Goal: Information Seeking & Learning: Understand process/instructions

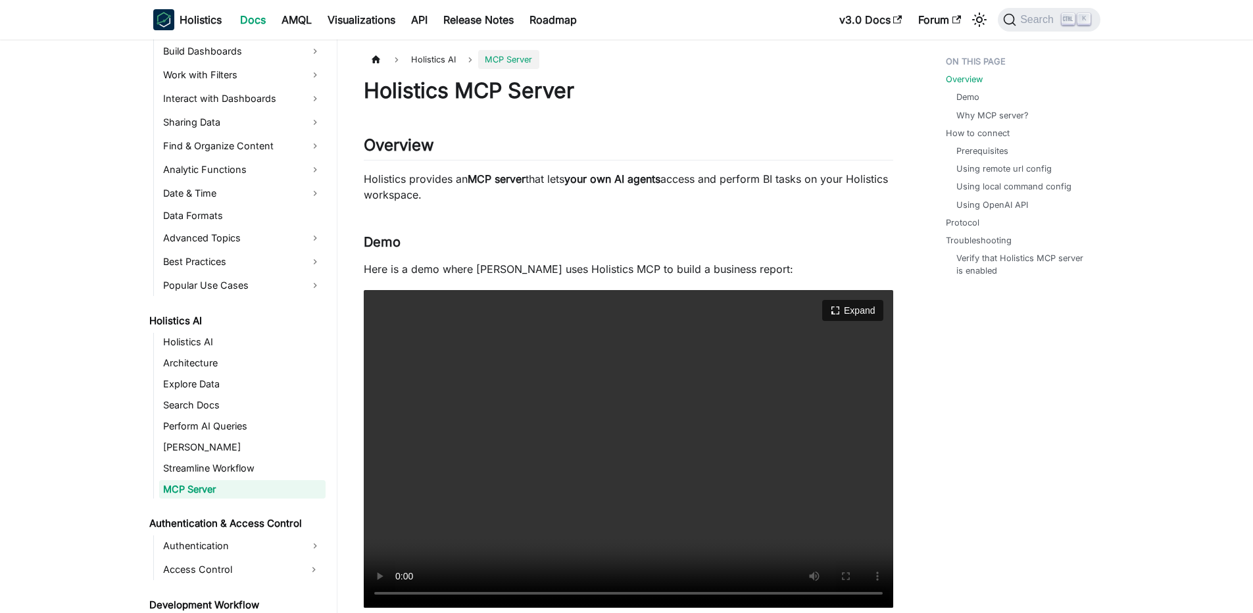
scroll to position [79, 0]
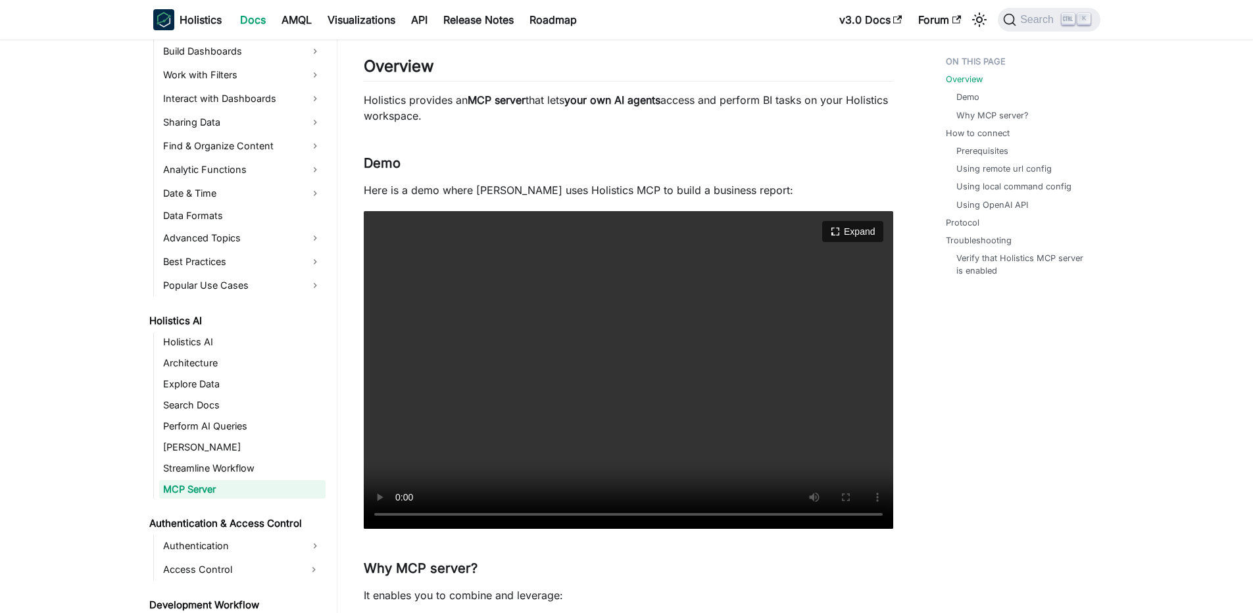
click at [592, 332] on video "Your browser does not support embedding video, but you can download it ." at bounding box center [628, 370] width 529 height 318
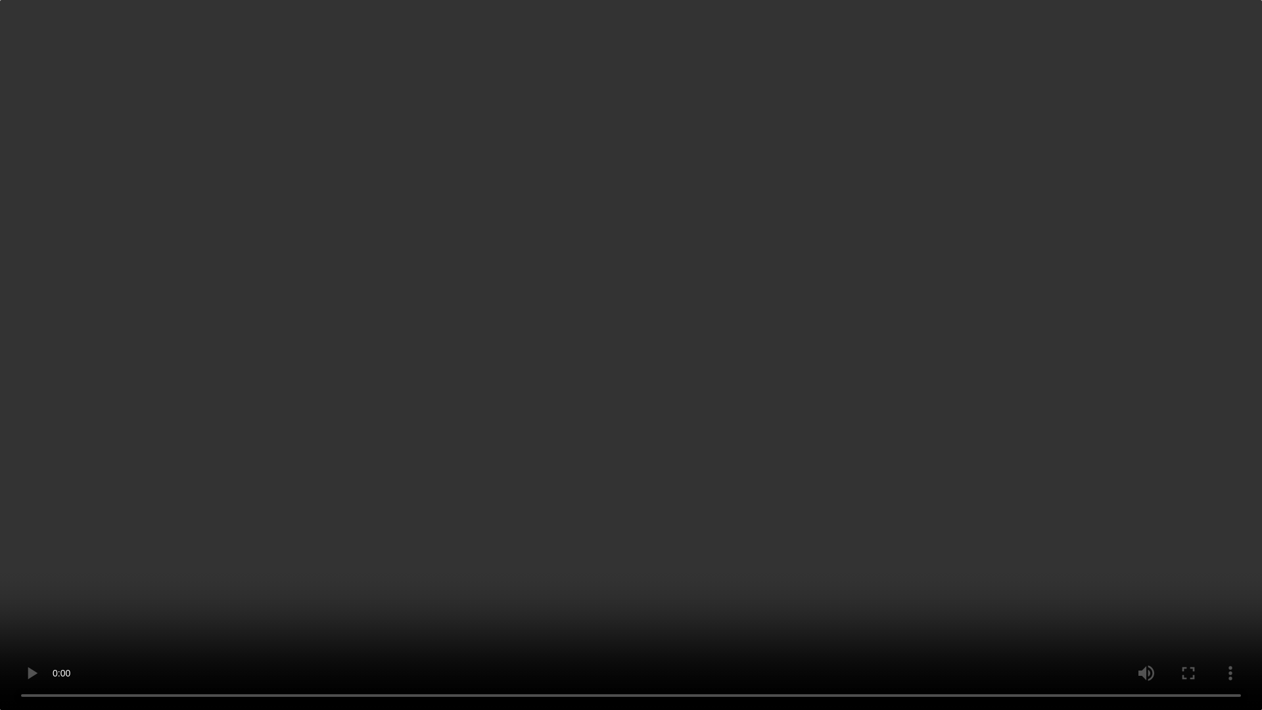
click at [558, 489] on video "Your browser does not support embedding video, but you can download it ." at bounding box center [631, 355] width 1262 height 710
click at [642, 449] on video "Your browser does not support embedding video, but you can download it ." at bounding box center [631, 355] width 1262 height 710
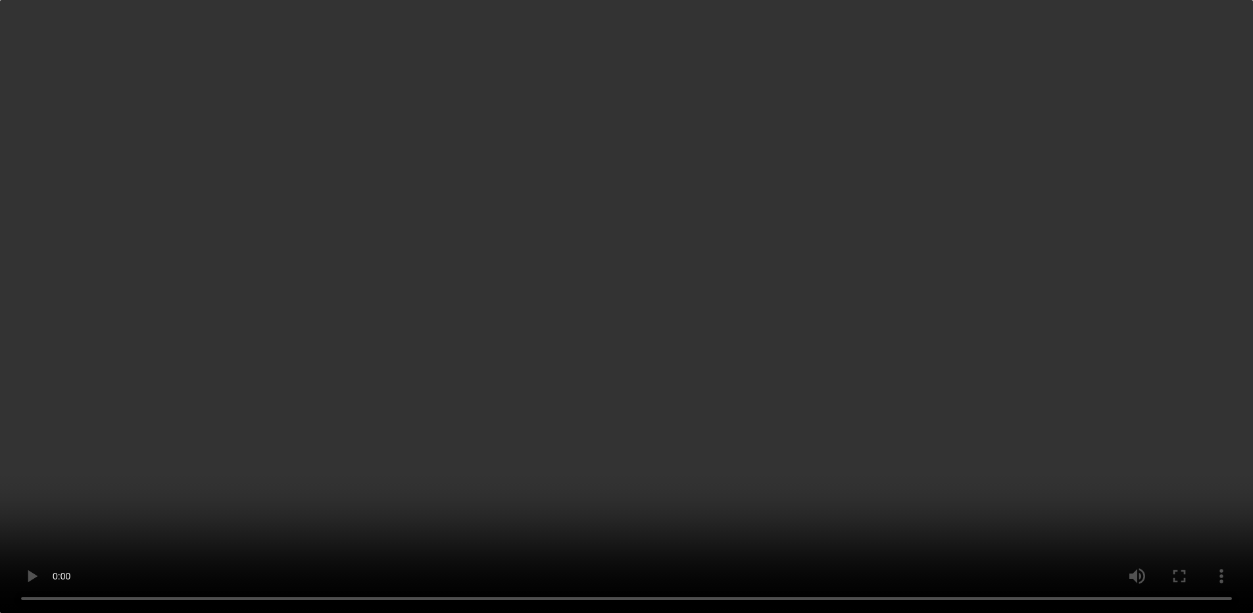
scroll to position [395, 0]
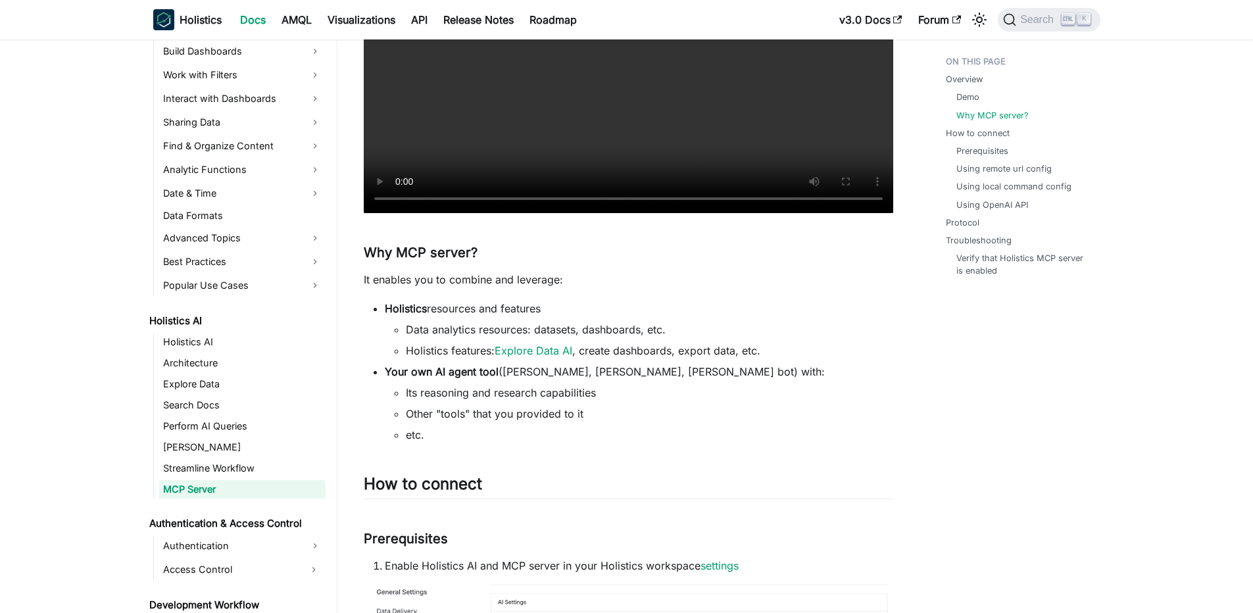
click at [523, 313] on li "Holistics resources and features Data analytics resources: datasets, dashboards…" at bounding box center [639, 329] width 508 height 58
click at [486, 331] on li "Data analytics resources: datasets, dashboards, etc." at bounding box center [649, 330] width 487 height 16
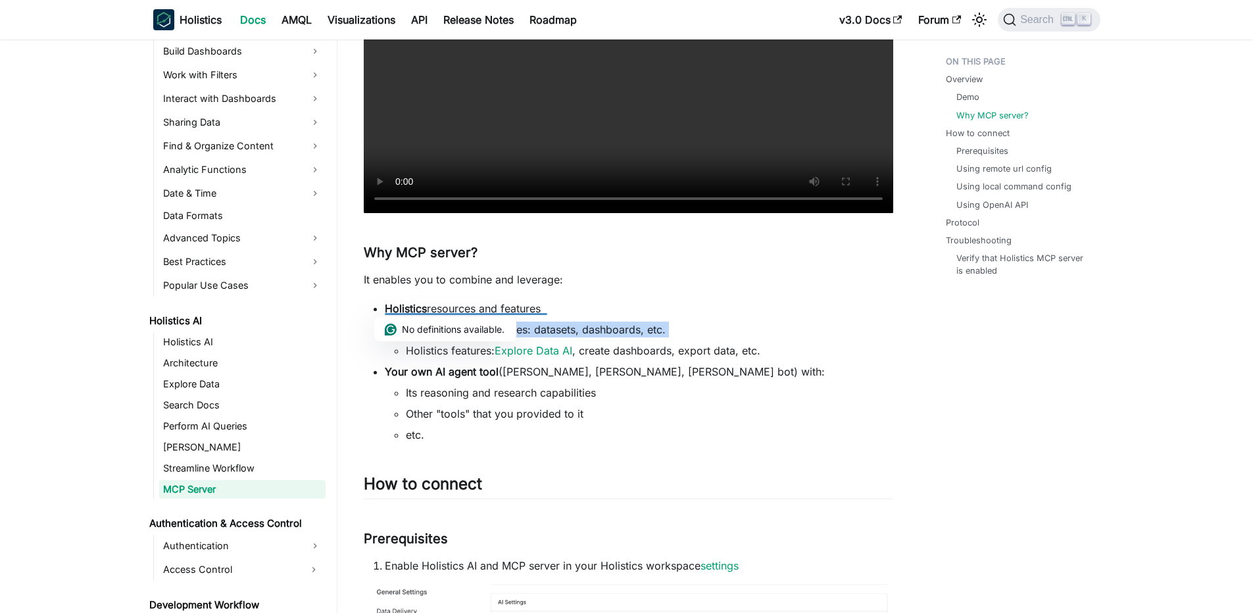
click at [486, 331] on li "Data analytics resources: datasets, dashboards, etc." at bounding box center [649, 330] width 487 height 16
click at [426, 329] on li "Data analytics resources: datasets, dashboards, etc." at bounding box center [649, 330] width 487 height 16
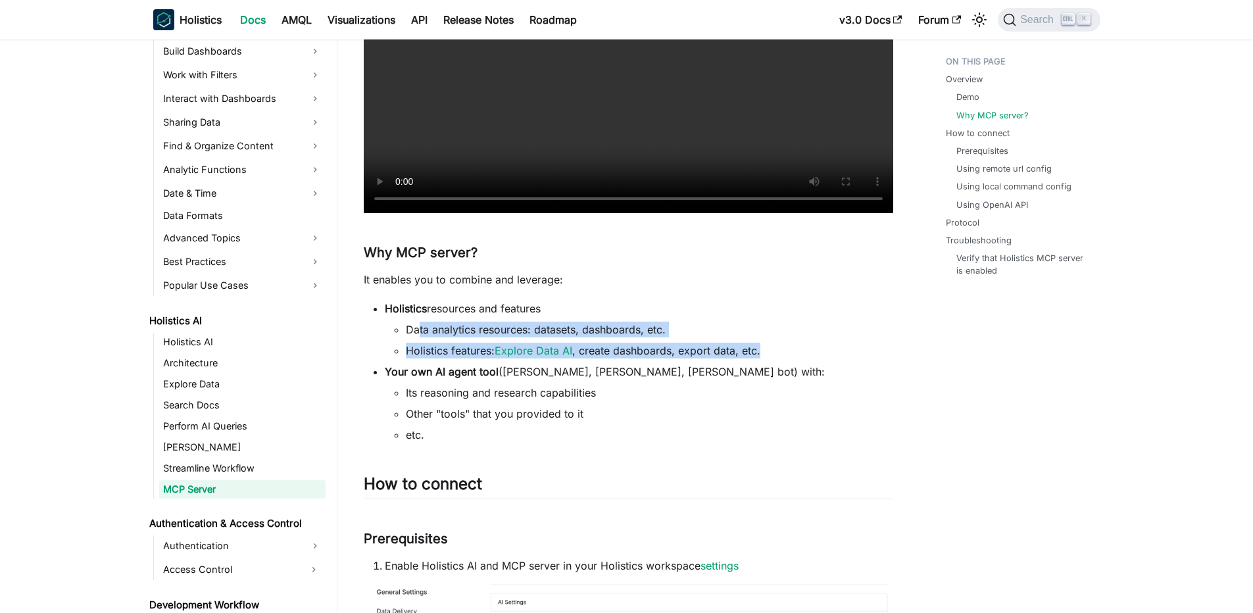
drag, startPoint x: 419, startPoint y: 332, endPoint x: 703, endPoint y: 363, distance: 285.7
click at [703, 363] on ul "Holistics resources and features Data analytics resources: datasets, dashboards…" at bounding box center [628, 371] width 529 height 142
click at [703, 364] on li "Your own AI agent tool (e.g. Claude Desktop, Cursor, Slack bot) with: Its reaso…" at bounding box center [639, 403] width 508 height 79
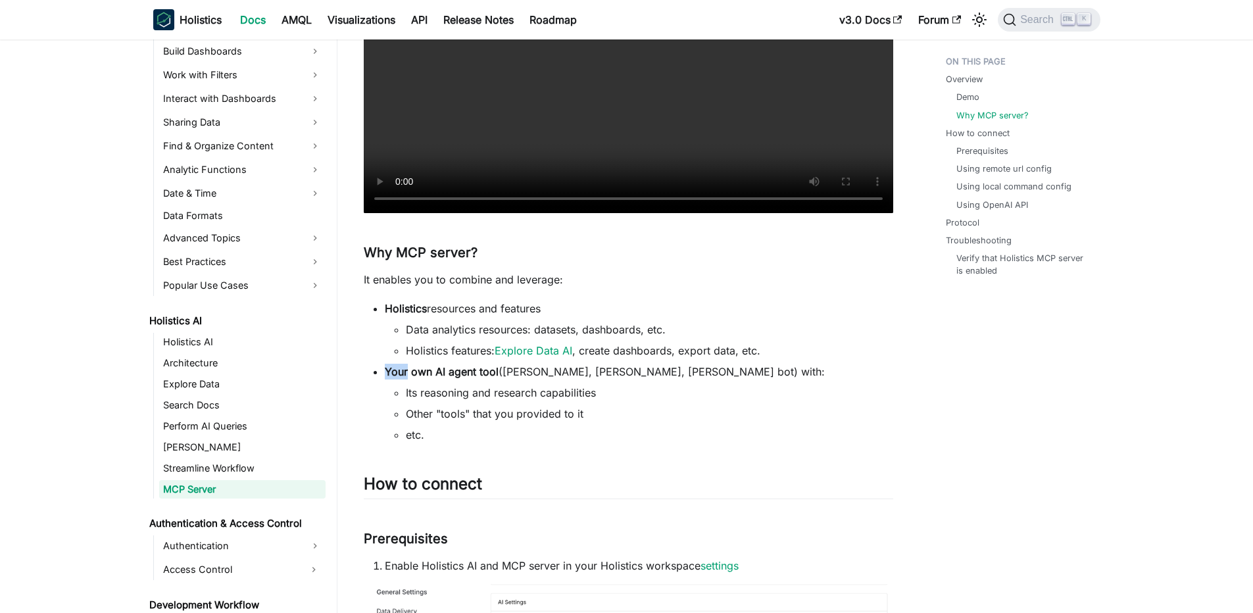
click at [703, 364] on li "Your own AI agent tool (e.g. Claude Desktop, Cursor, Slack bot) with: Its reaso…" at bounding box center [639, 403] width 508 height 79
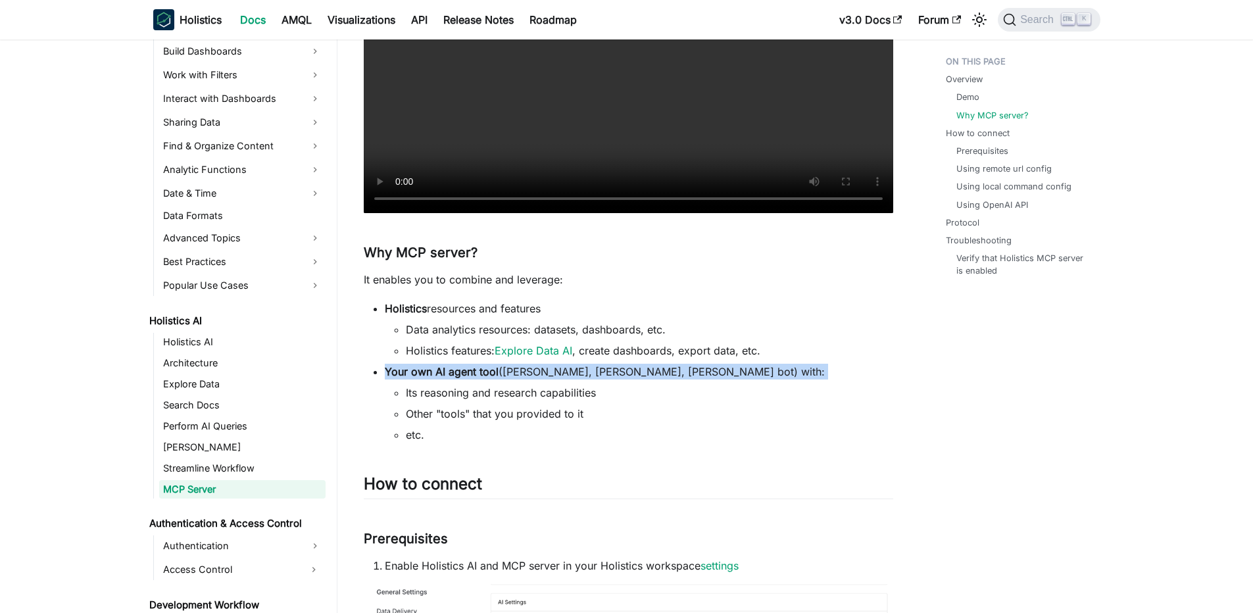
click at [703, 364] on li "Your own AI agent tool (e.g. Claude Desktop, Cursor, Slack bot) with: Its reaso…" at bounding box center [639, 403] width 508 height 79
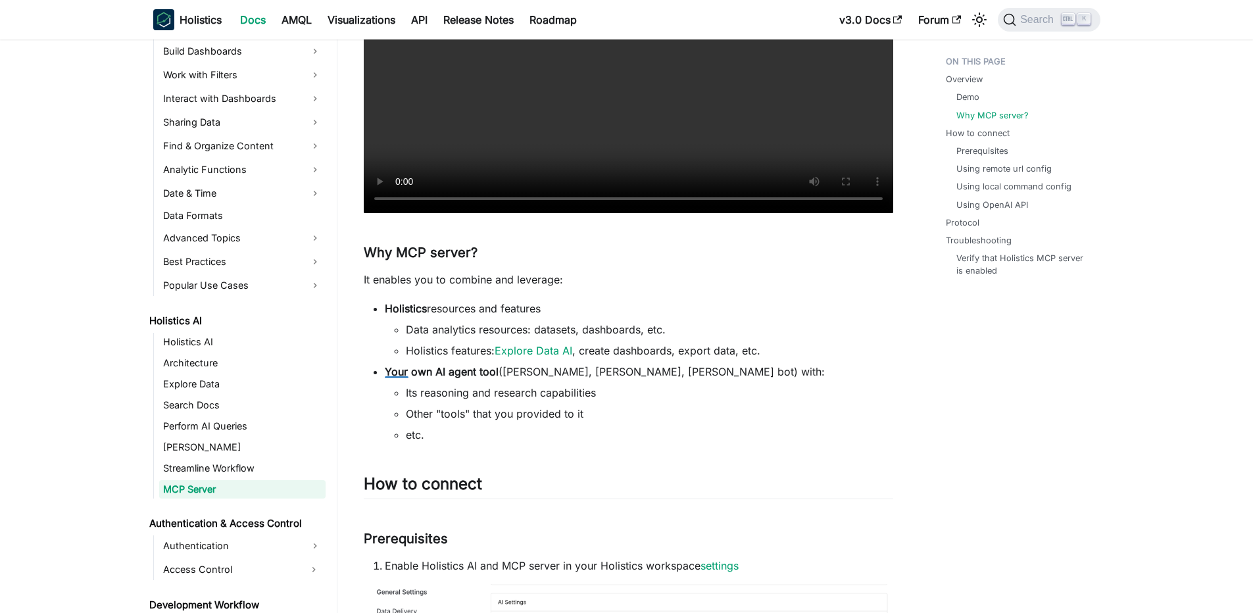
click at [707, 350] on li "Holistics features: Explore Data AI , create dashboards, export data, etc." at bounding box center [649, 351] width 487 height 16
click at [699, 350] on li "Holistics features: Explore Data AI , create dashboards, export data, etc." at bounding box center [649, 351] width 487 height 16
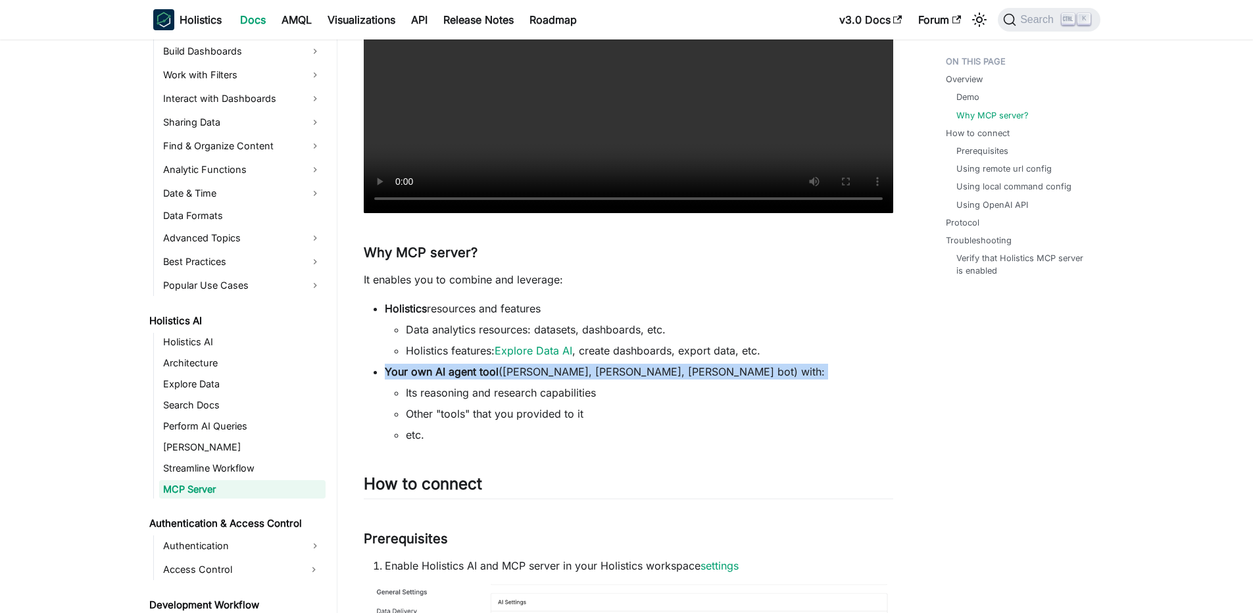
drag, startPoint x: 378, startPoint y: 371, endPoint x: 659, endPoint y: 381, distance: 281.6
click at [659, 381] on ul "Holistics resources and features Data analytics resources: datasets, dashboards…" at bounding box center [628, 371] width 529 height 142
click at [659, 381] on li "Your own AI agent tool (e.g. Claude Desktop, Cursor, Slack bot) with: Its reaso…" at bounding box center [639, 403] width 508 height 79
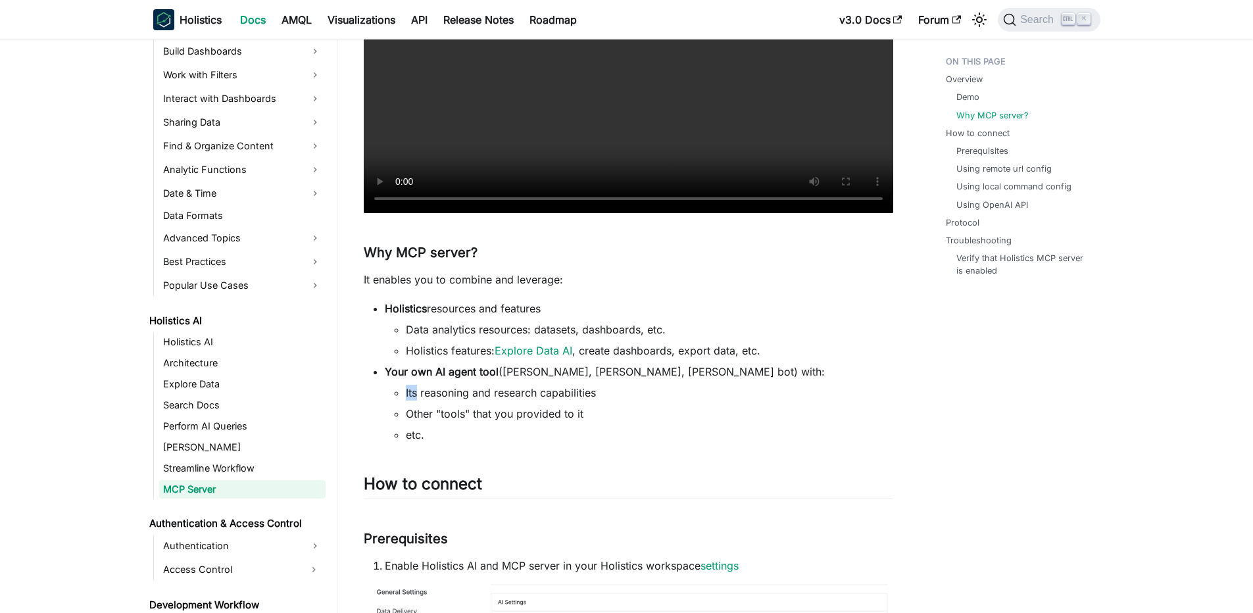
click at [659, 381] on li "Your own AI agent tool (e.g. Claude Desktop, Cursor, Slack bot) with: Its reaso…" at bounding box center [639, 403] width 508 height 79
click at [665, 372] on li "Your own AI agent tool (e.g. Claude Desktop, Cursor, Slack bot) with: Its reaso…" at bounding box center [639, 403] width 508 height 79
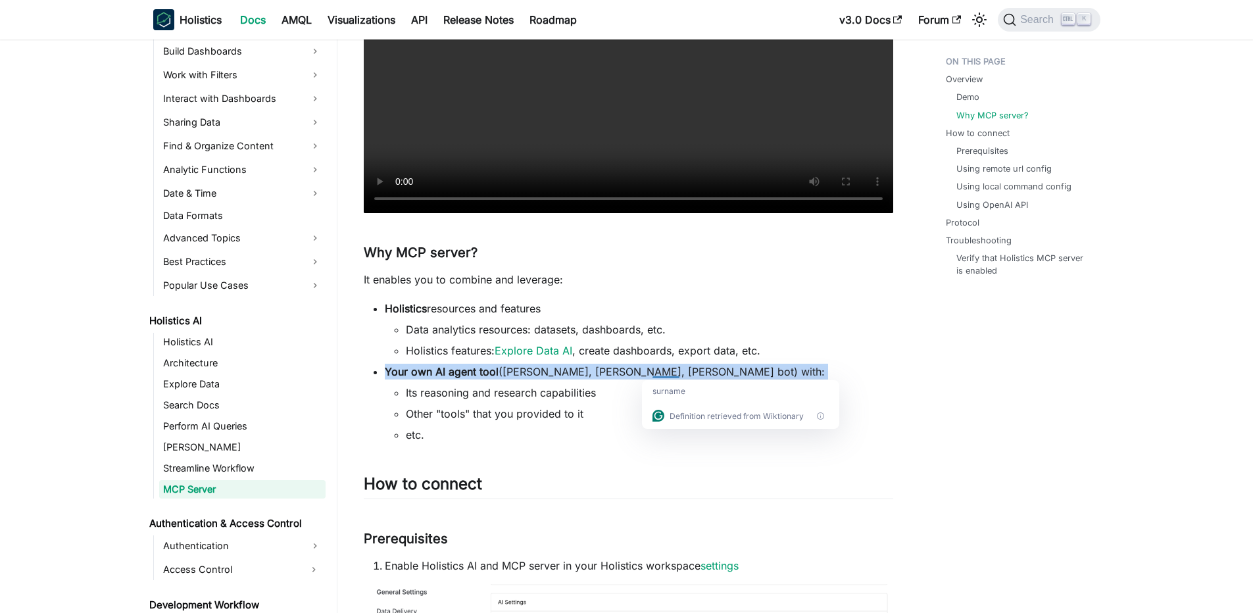
click at [386, 395] on ul "Its reasoning and research capabilities Other "tools" that you provided to it e…" at bounding box center [639, 414] width 508 height 58
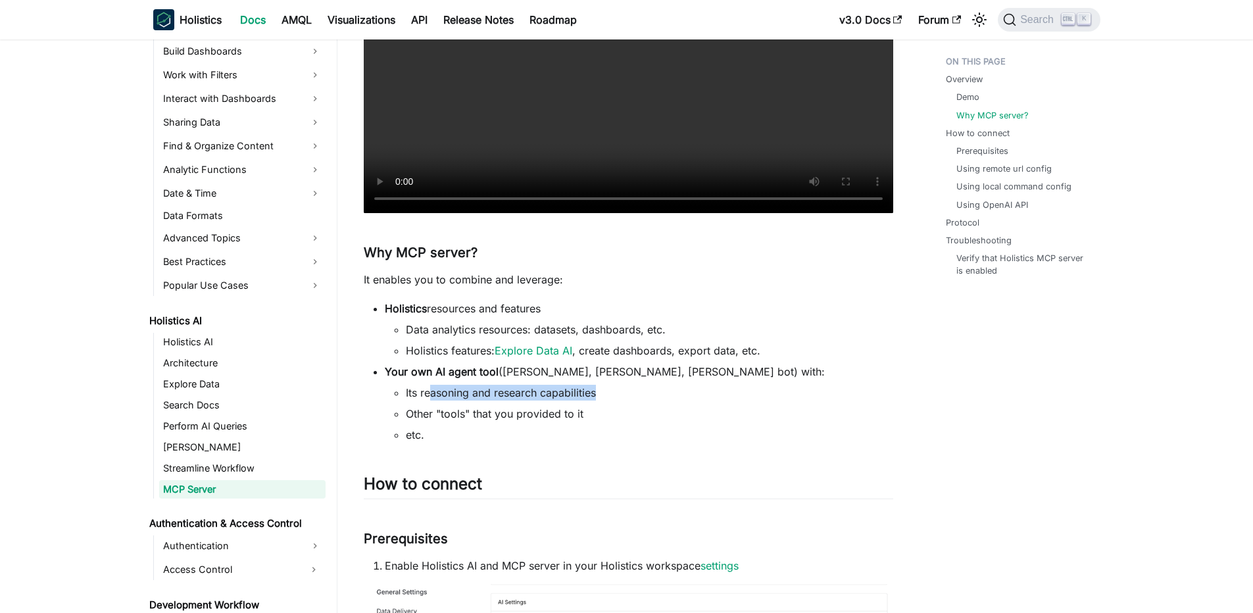
drag, startPoint x: 439, startPoint y: 394, endPoint x: 677, endPoint y: 399, distance: 238.7
click at [677, 399] on li "Its reasoning and research capabilities" at bounding box center [649, 393] width 487 height 16
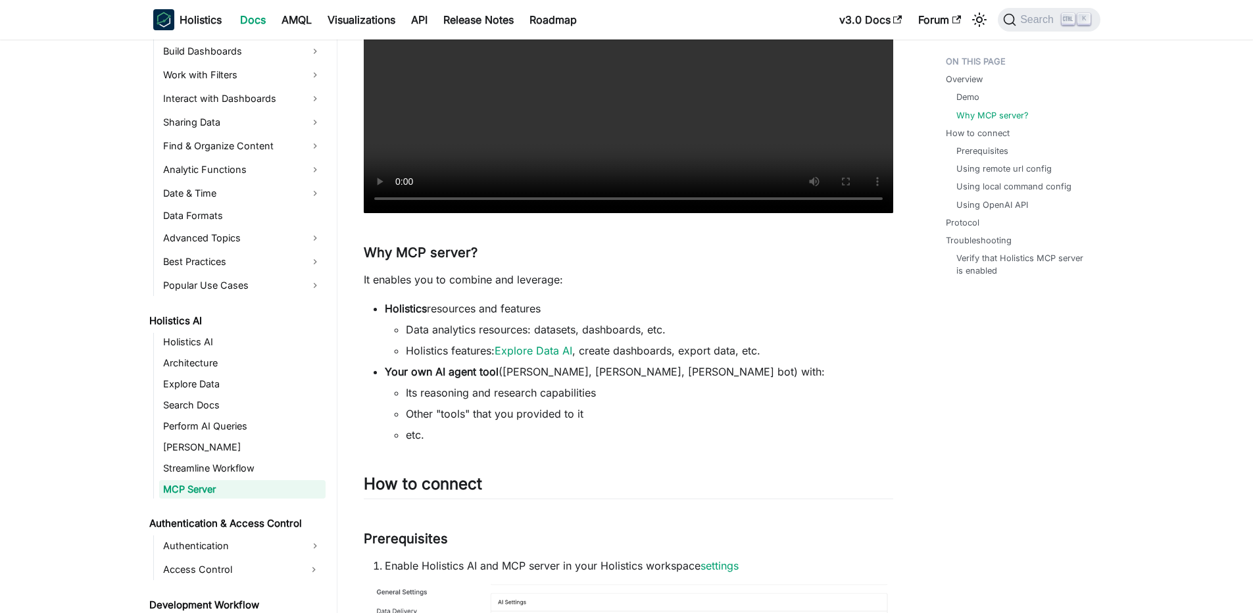
click at [450, 423] on ul "Its reasoning and research capabilities Other "tools" that you provided to it e…" at bounding box center [639, 414] width 508 height 58
click at [456, 412] on li "Other "tools" that you provided to it" at bounding box center [649, 414] width 487 height 16
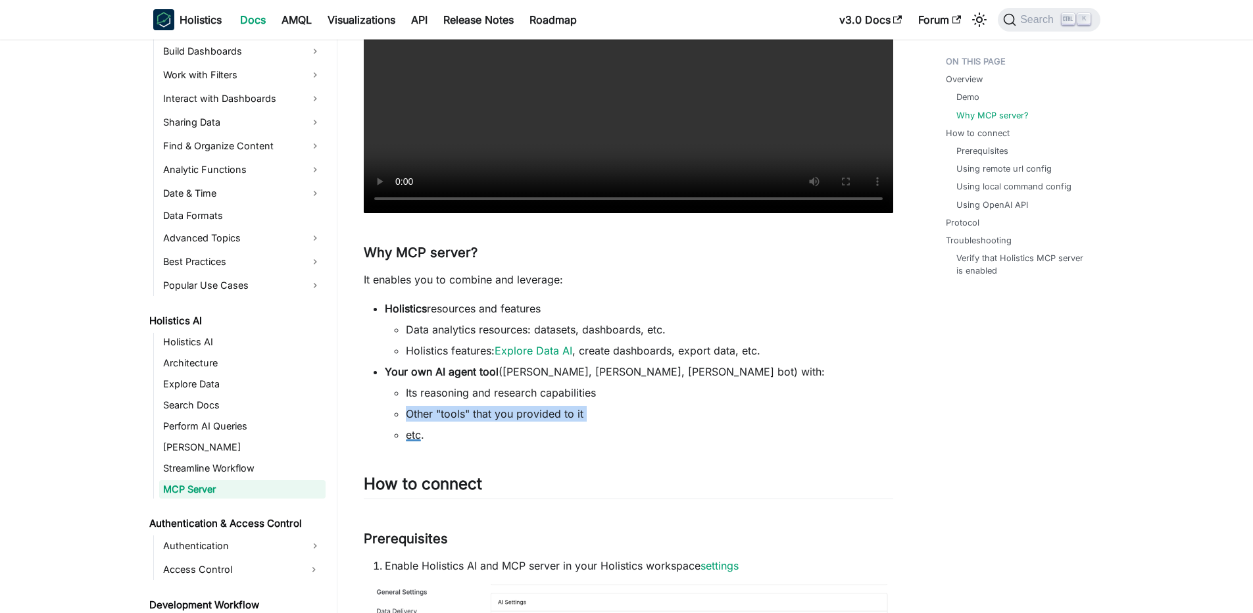
click at [456, 412] on li "Other "tools" that you provided to it" at bounding box center [649, 414] width 487 height 16
click at [427, 394] on li "Its reasoning and research capabilities" at bounding box center [649, 393] width 487 height 16
drag, startPoint x: 383, startPoint y: 371, endPoint x: 572, endPoint y: 379, distance: 188.8
click at [572, 379] on ul "Holistics resources and features Data analytics resources: datasets, dashboards…" at bounding box center [628, 371] width 529 height 142
click at [572, 379] on li "Your own AI agent tool (e.g. Claude Desktop, Cursor, Slack bot) with: Its reaso…" at bounding box center [639, 403] width 508 height 79
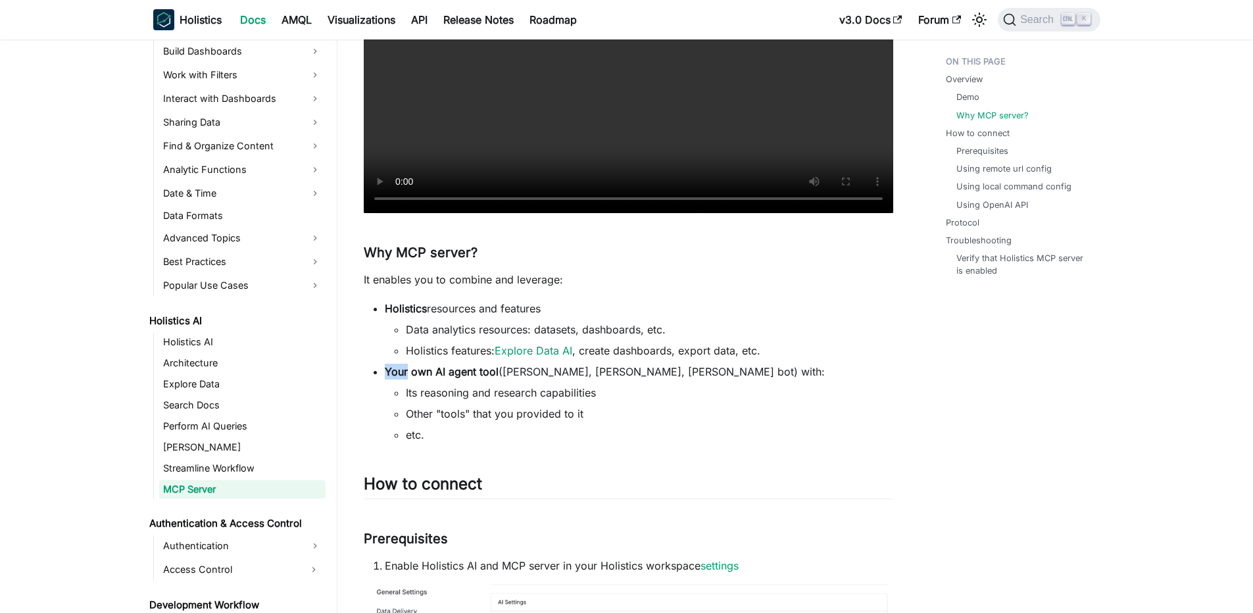
click at [572, 379] on li "Your own AI agent tool (e.g. Claude Desktop, Cursor, Slack bot) with: Its reaso…" at bounding box center [639, 403] width 508 height 79
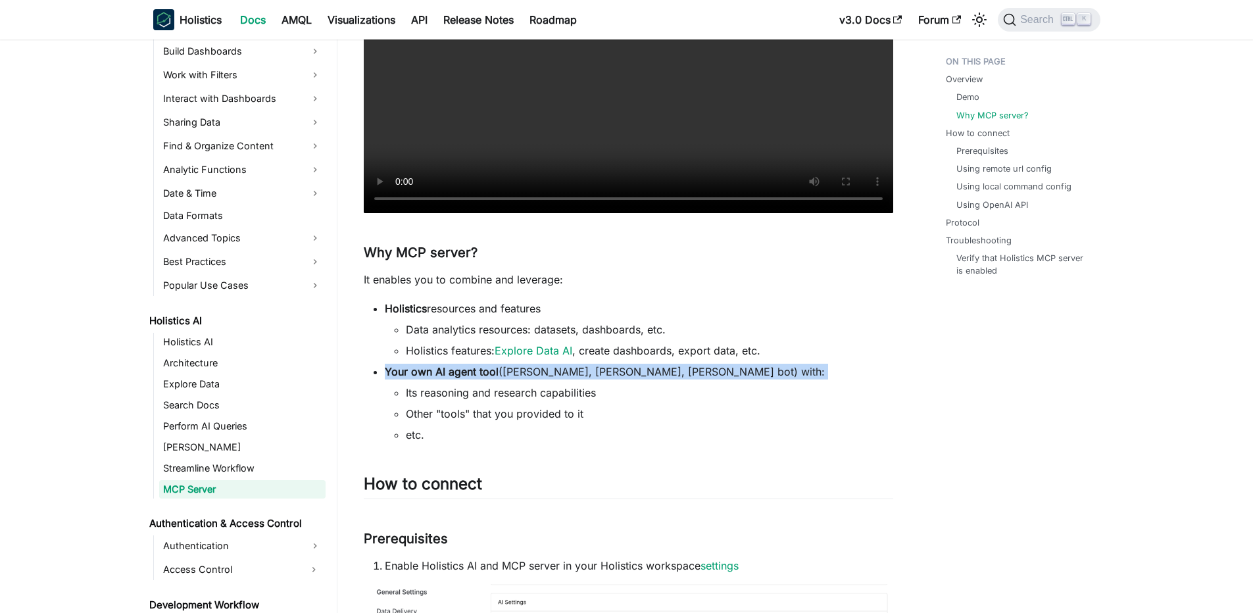
click at [572, 379] on li "Your own AI agent tool (e.g. Claude Desktop, Cursor, Slack bot) with: Its reaso…" at bounding box center [639, 403] width 508 height 79
click at [577, 373] on li "Your own AI agent tool (e.g. Claude Desktop, Cursor, Slack bot) with: Its reaso…" at bounding box center [639, 403] width 508 height 79
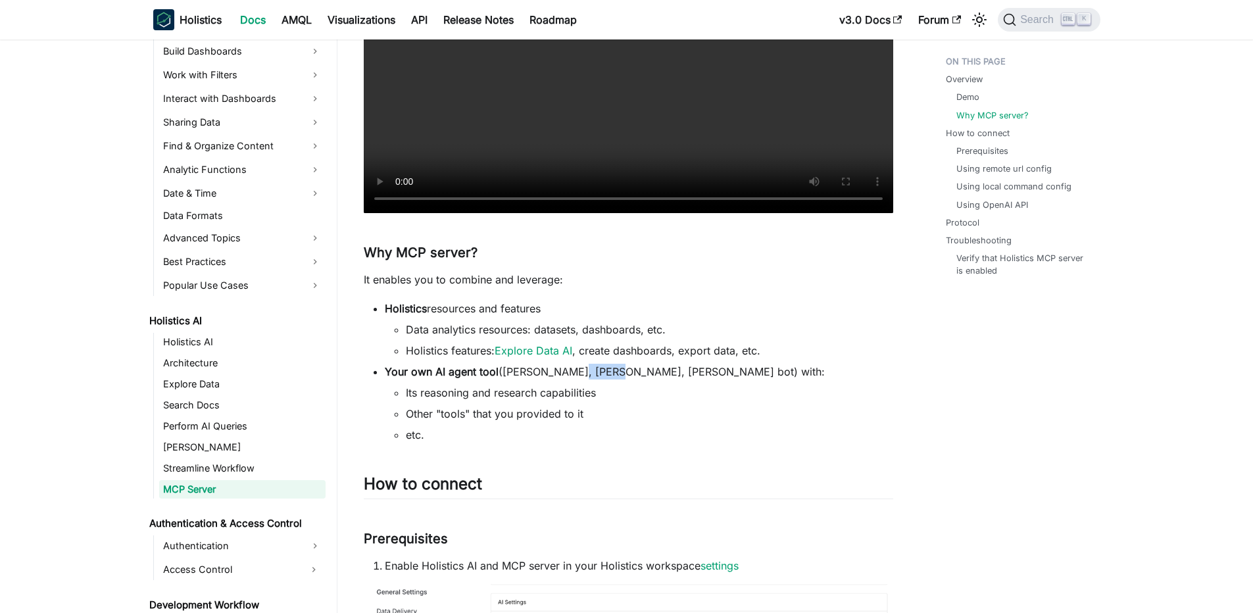
click at [577, 373] on li "Your own AI agent tool (e.g. Claude Desktop, Cursor, Slack bot) with: Its reaso…" at bounding box center [639, 403] width 508 height 79
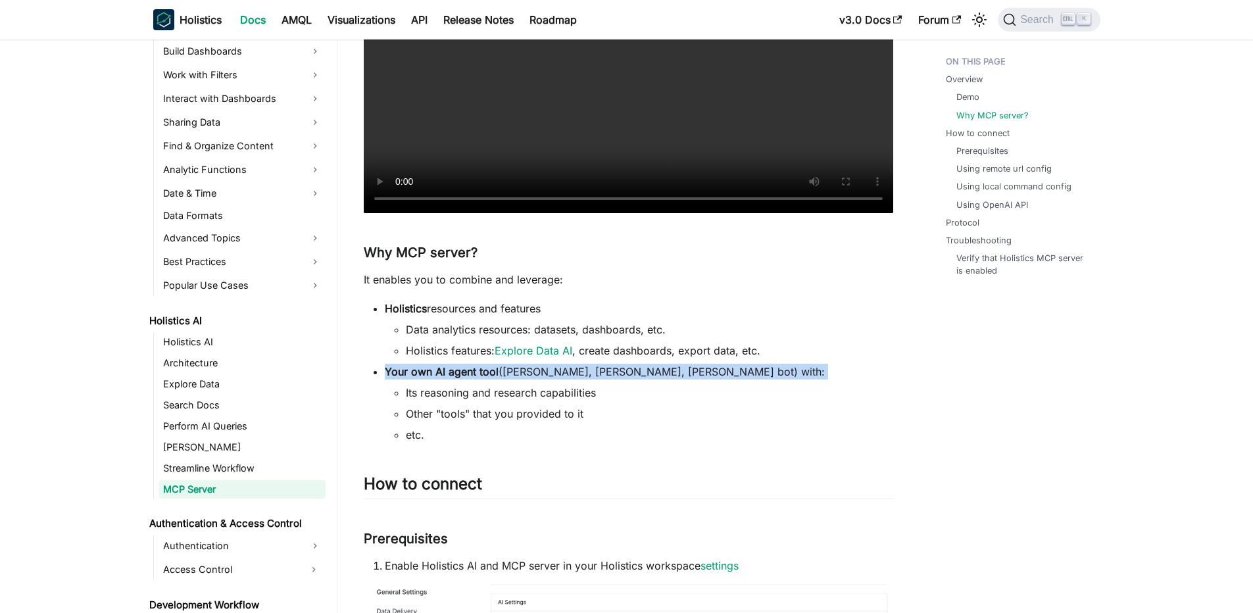
click at [577, 373] on li "Your own AI agent tool (e.g. Claude Desktop, Cursor, Slack bot) with: Its reaso…" at bounding box center [639, 403] width 508 height 79
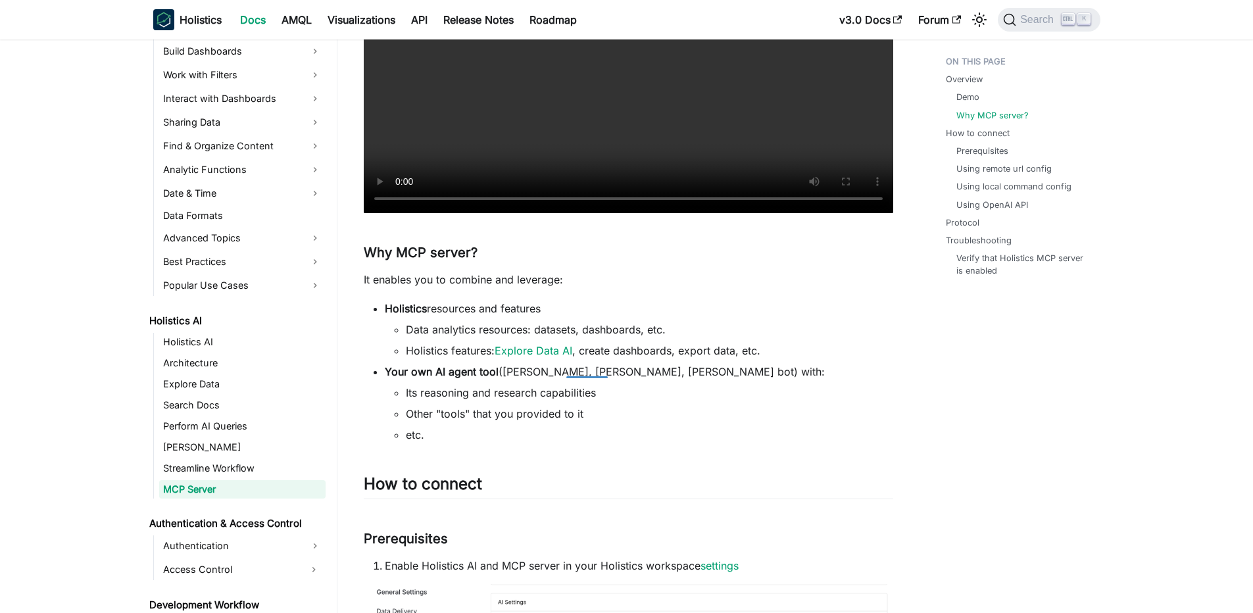
click at [446, 391] on li "Its reasoning and research capabilities" at bounding box center [649, 393] width 487 height 16
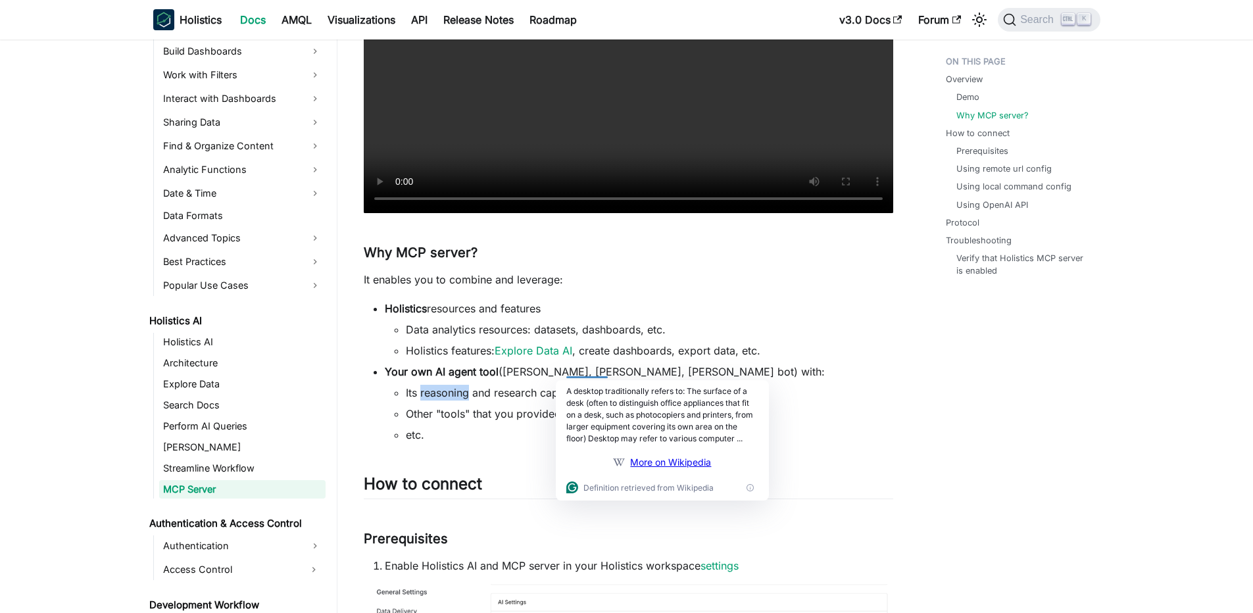
click at [446, 391] on li "Its reasoning and research capabilities" at bounding box center [649, 393] width 487 height 16
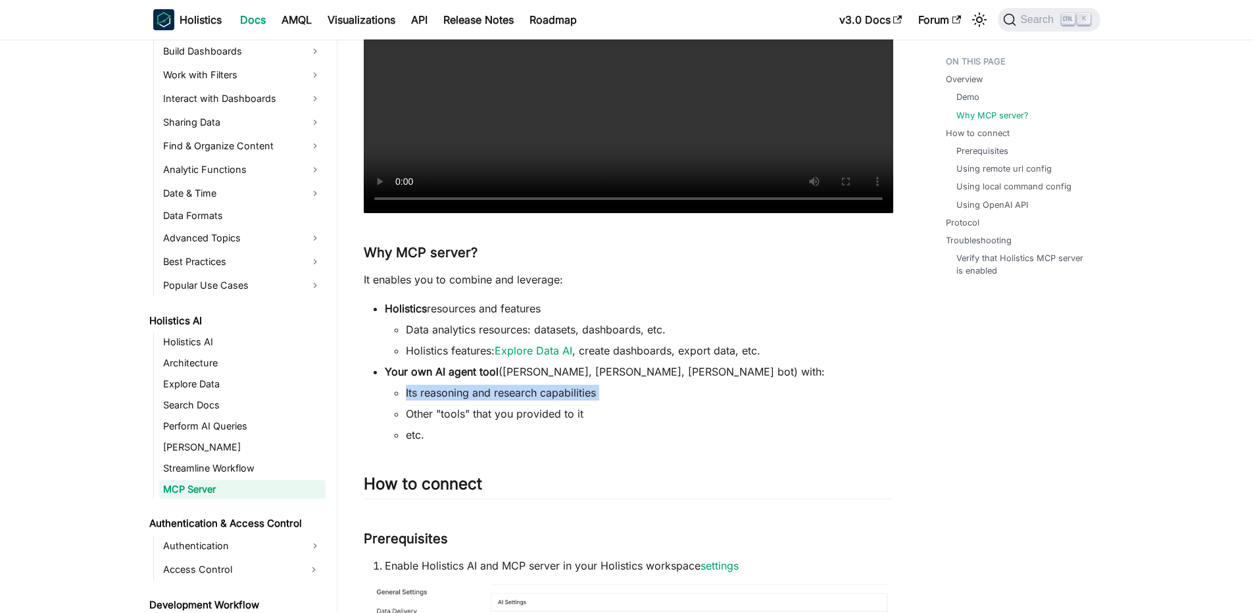
click at [386, 402] on ul "Its reasoning and research capabilities Other "tools" that you provided to it e…" at bounding box center [639, 414] width 508 height 58
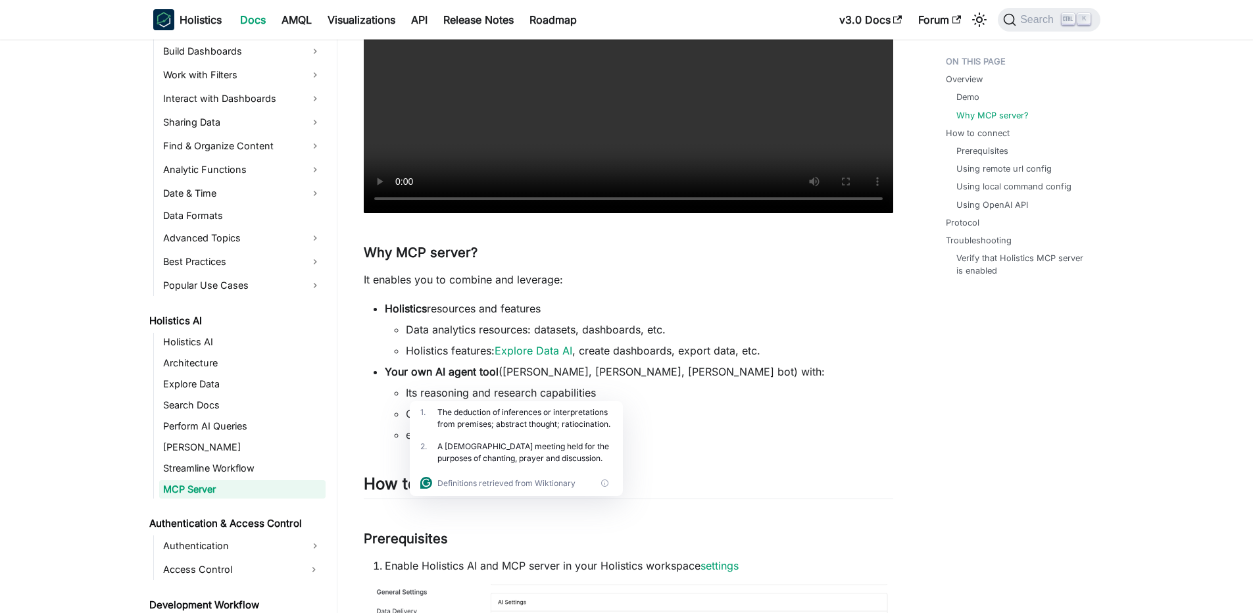
scroll to position [710, 0]
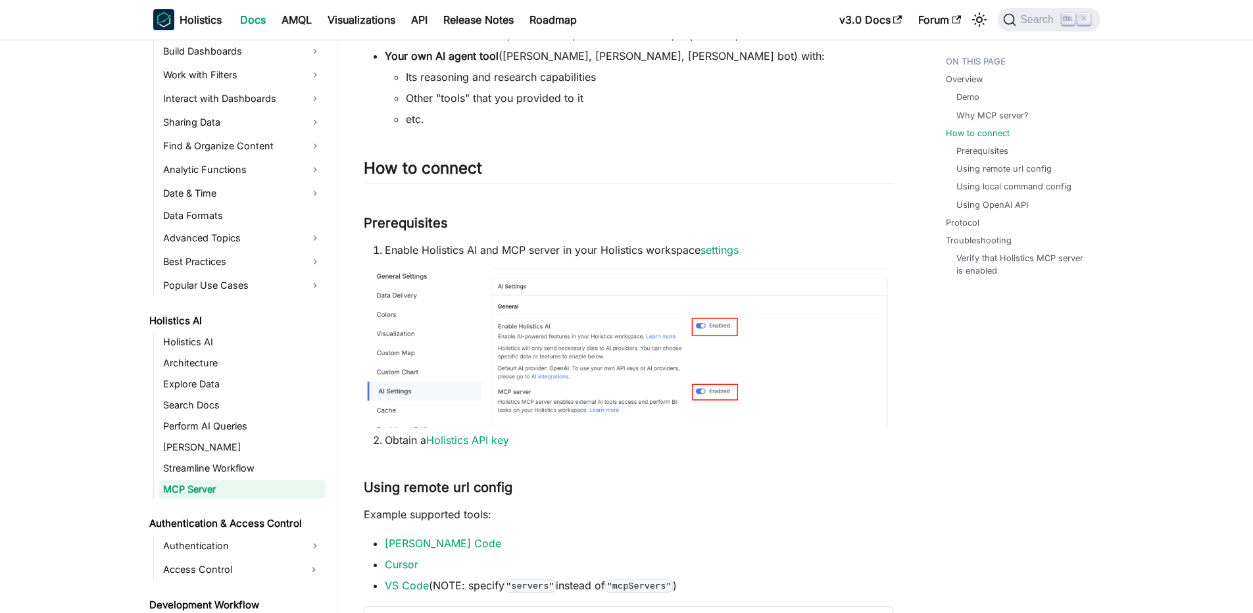
click at [429, 251] on li "Enable Holistics AI and MCP server in your Holistics workspace settings" at bounding box center [639, 250] width 508 height 16
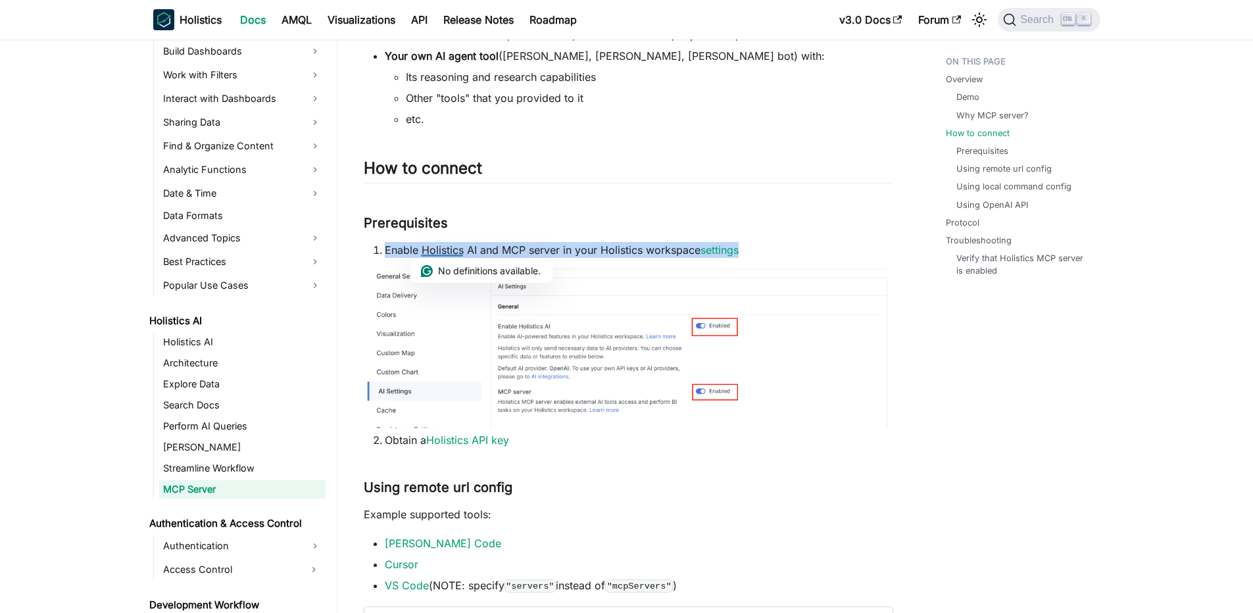
click at [694, 376] on img at bounding box center [628, 348] width 529 height 160
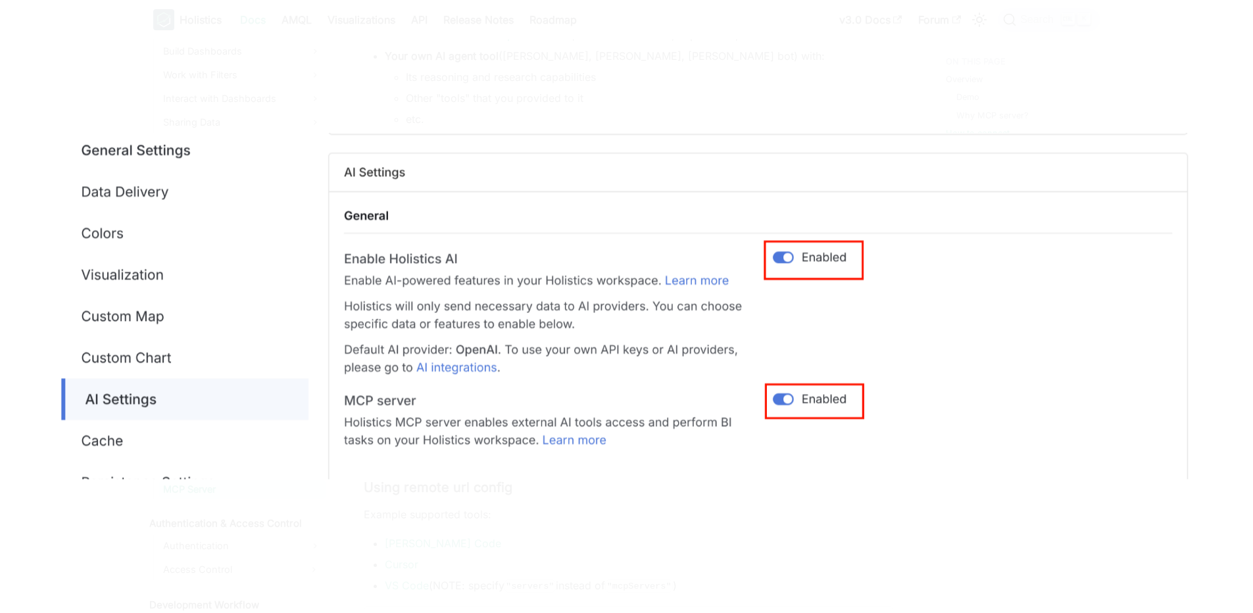
click at [694, 376] on img at bounding box center [626, 306] width 1147 height 347
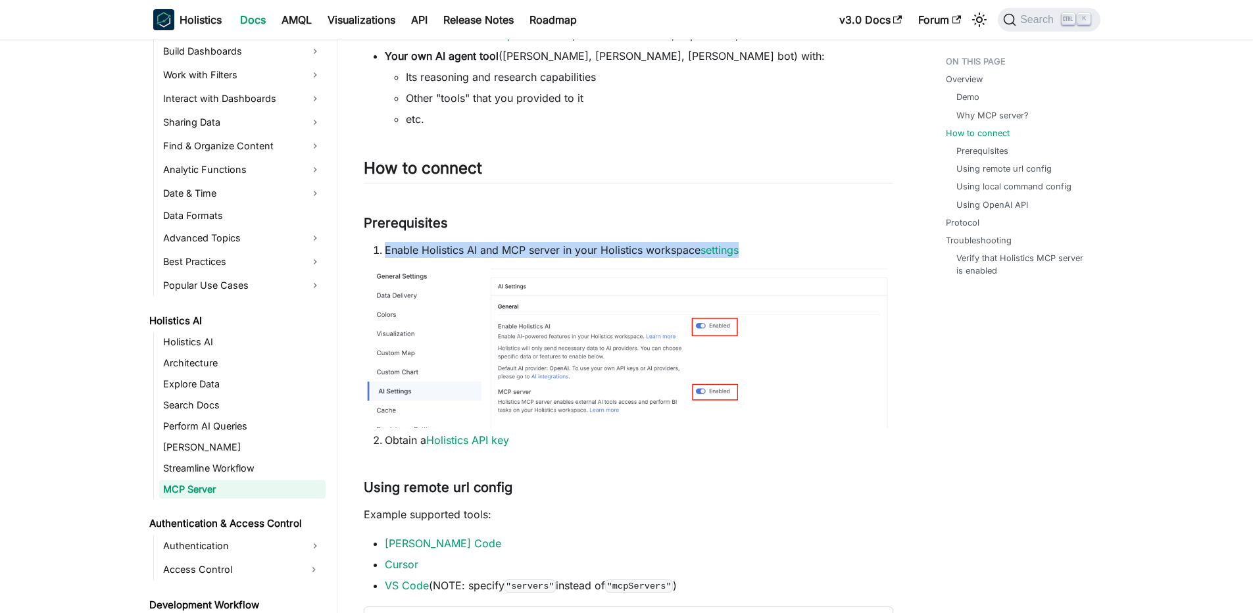
click at [694, 376] on img at bounding box center [628, 348] width 529 height 160
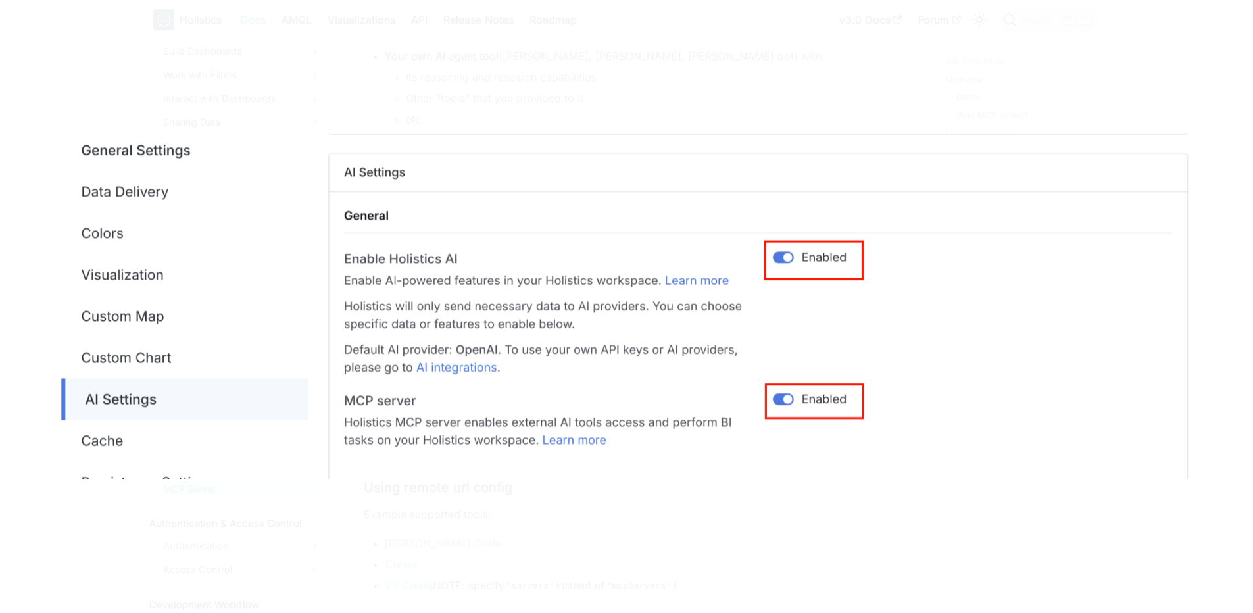
click at [694, 376] on img at bounding box center [626, 306] width 1147 height 347
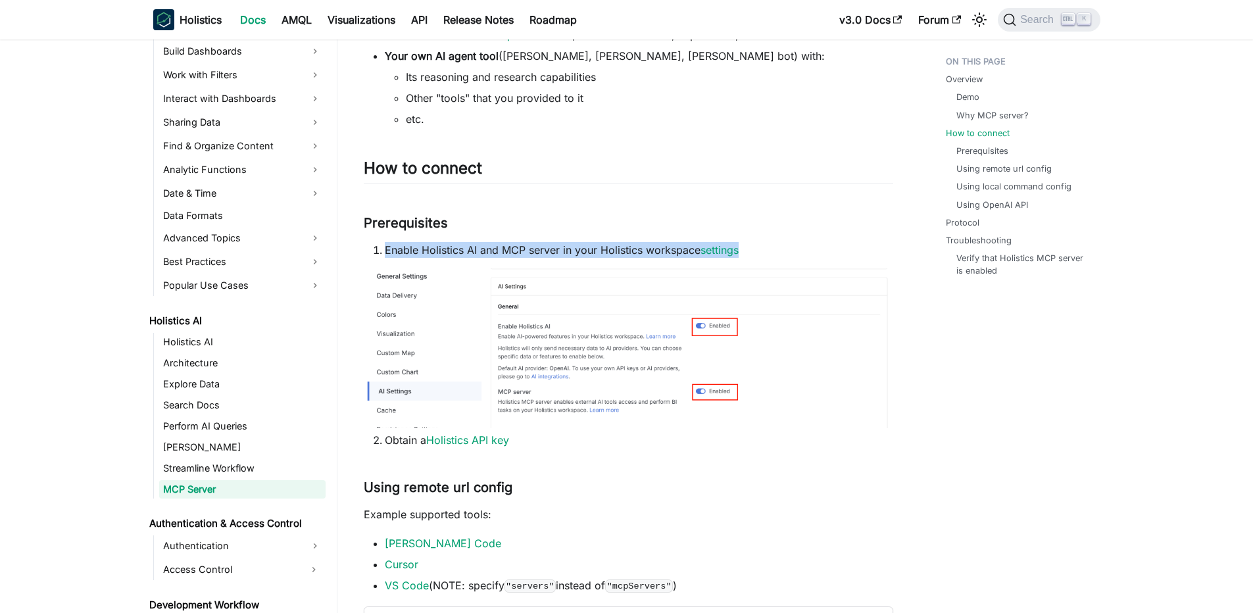
click at [702, 362] on img at bounding box center [628, 348] width 529 height 160
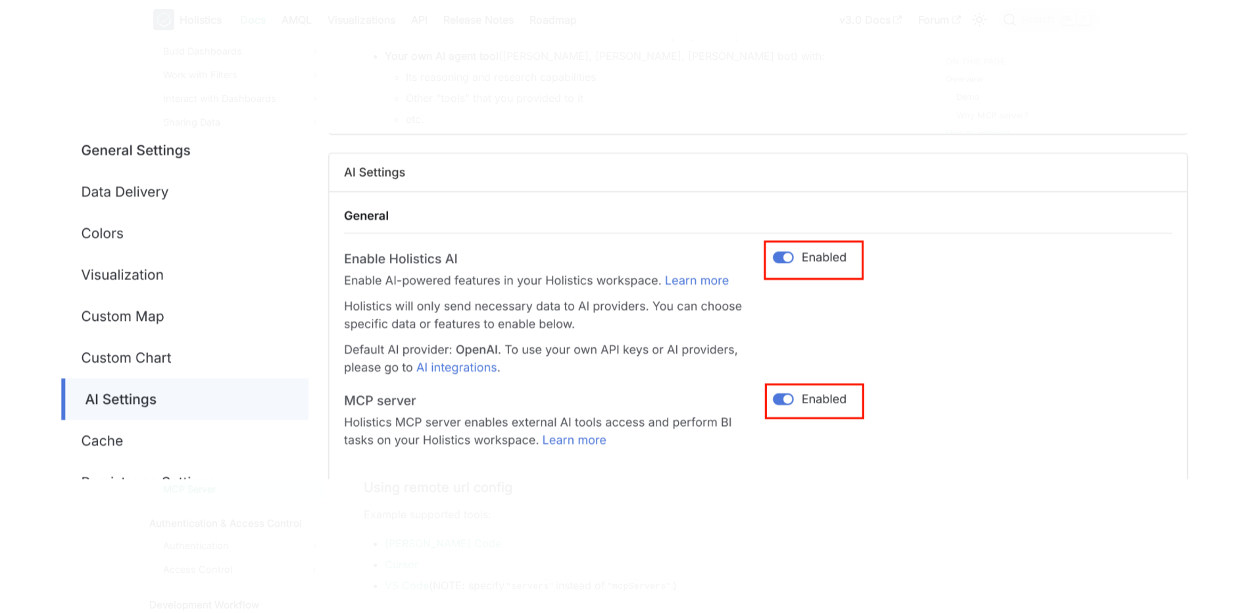
click at [702, 362] on img at bounding box center [626, 306] width 1147 height 347
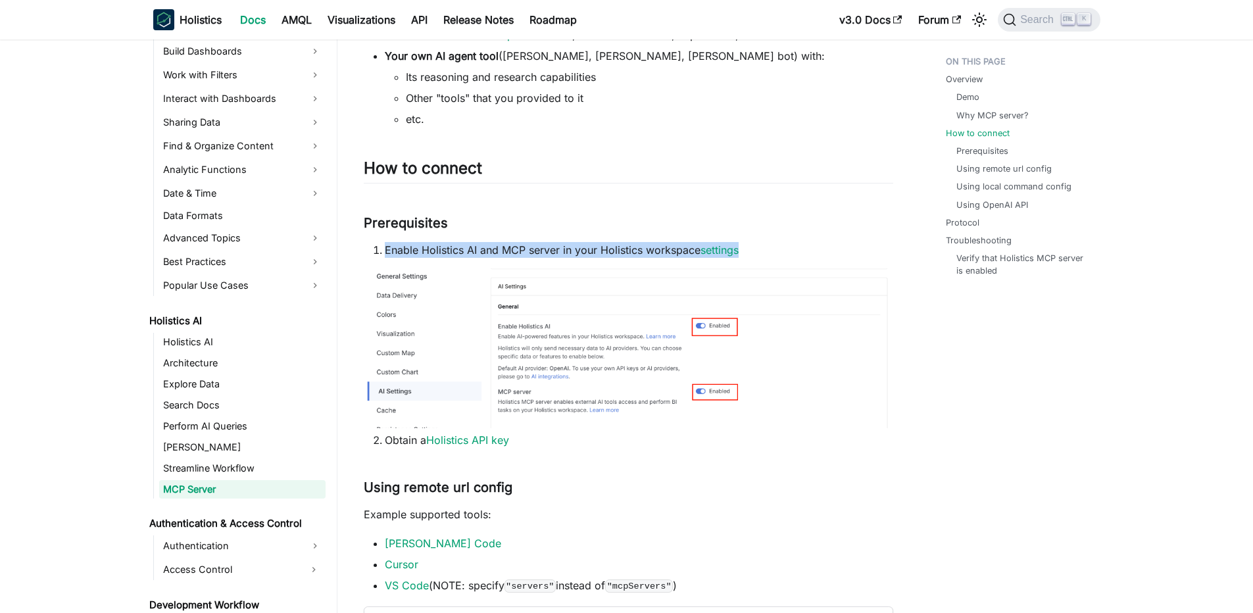
click at [548, 242] on li "Enable Holistics AI and MCP server in your Holistics workspace settings" at bounding box center [639, 250] width 508 height 16
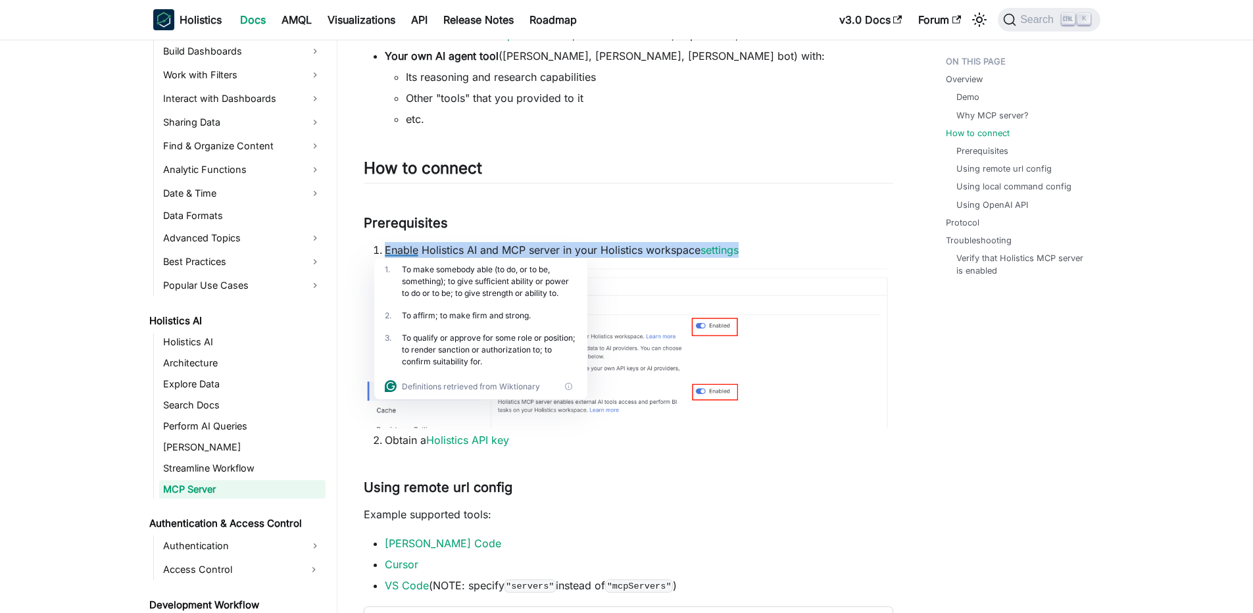
click at [542, 247] on li "Enable Holistics AI and MCP server in your Holistics workspace settings" at bounding box center [639, 250] width 508 height 16
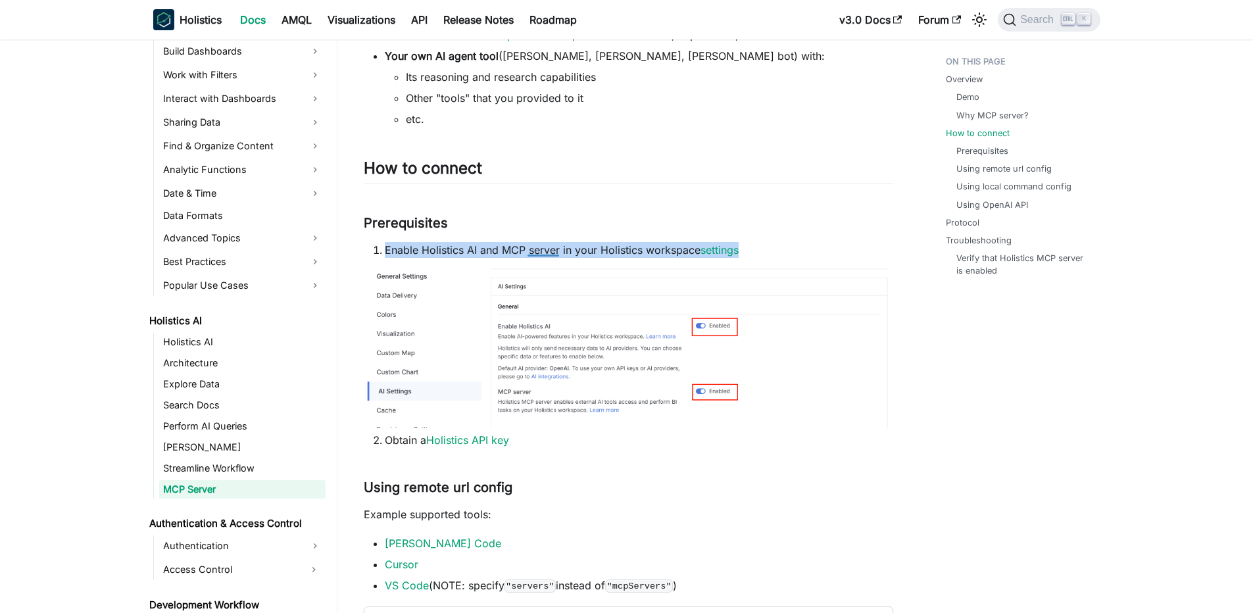
click at [542, 247] on li "Enable Holistics AI and MCP server in your Holistics workspace settings" at bounding box center [639, 250] width 508 height 16
click at [545, 247] on li "Enable Holistics AI and MCP server in your Holistics workspace settings" at bounding box center [639, 250] width 508 height 16
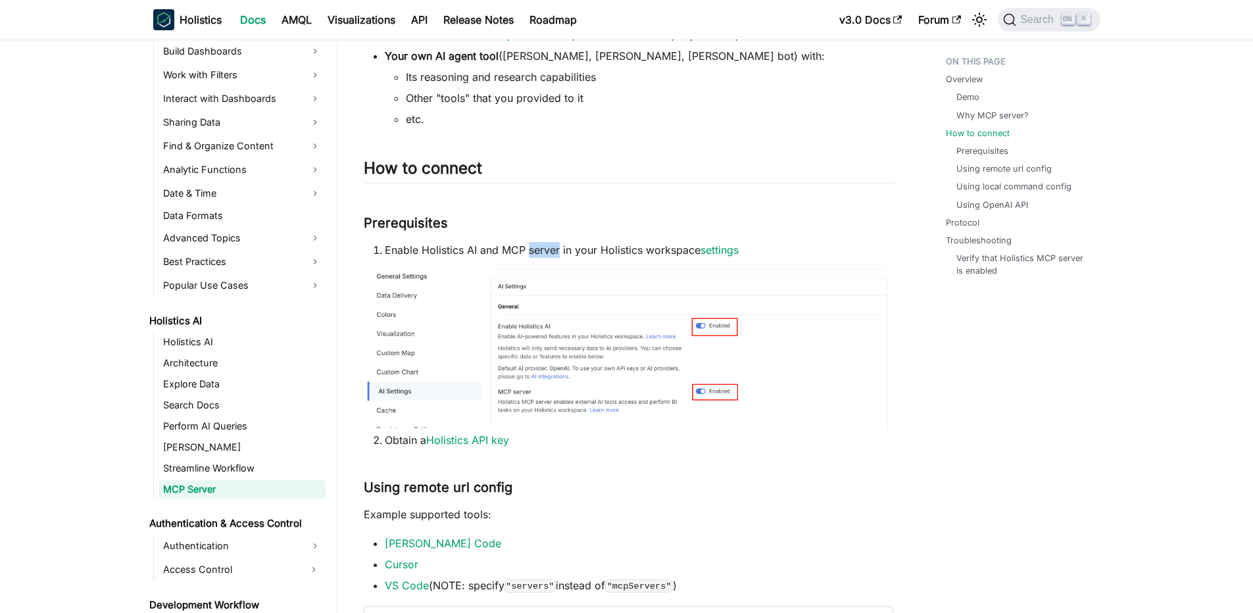
click at [545, 247] on li "Enable Holistics AI and MCP server in your Holistics workspace settings" at bounding box center [639, 250] width 508 height 16
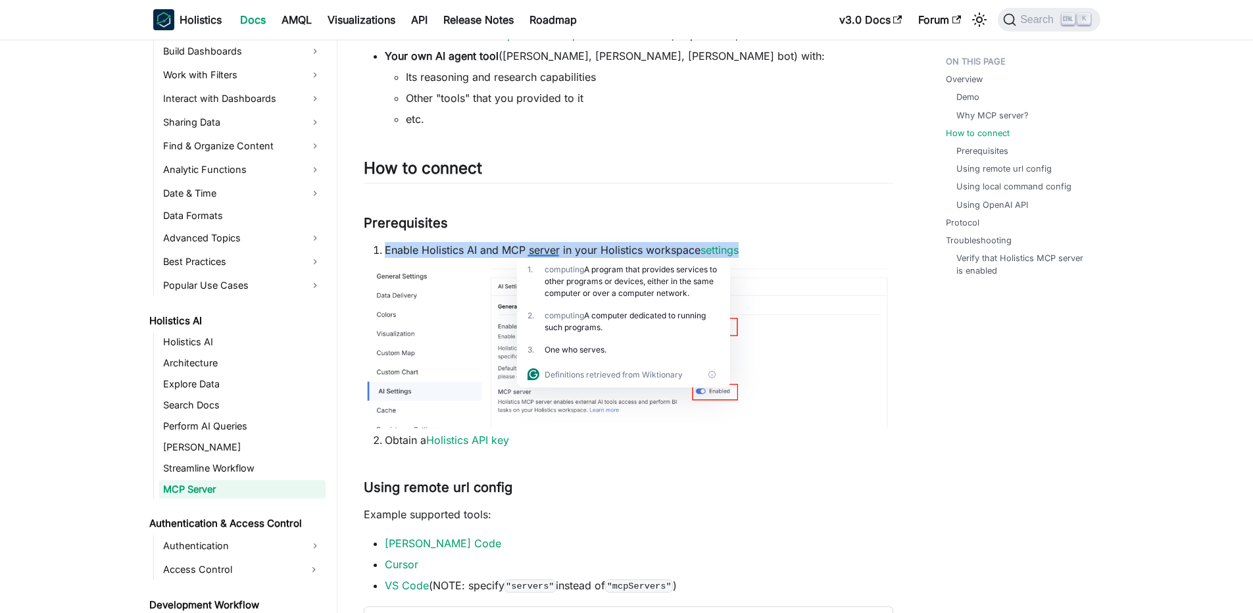
click at [545, 247] on li "Enable Holistics AI and MCP server in your Holistics workspace settings" at bounding box center [639, 250] width 508 height 16
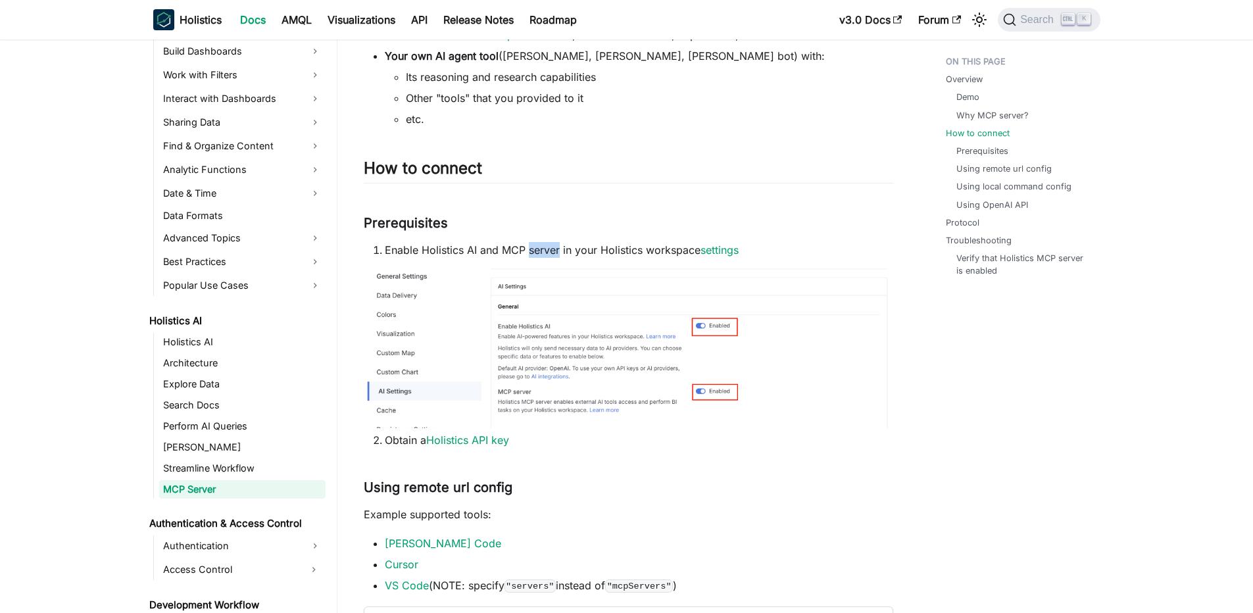
click at [545, 247] on li "Enable Holistics AI and MCP server in your Holistics workspace settings" at bounding box center [639, 250] width 508 height 16
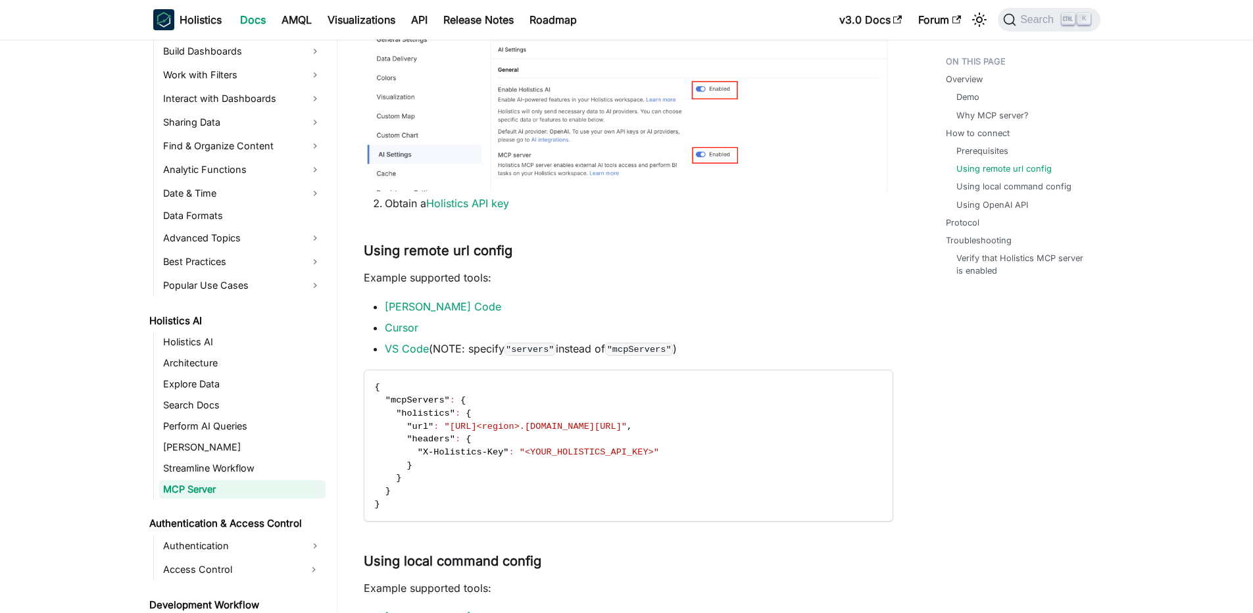
click at [474, 348] on li "VS Code (NOTE: specify "servers" instead of "mcpServers" )" at bounding box center [639, 349] width 508 height 16
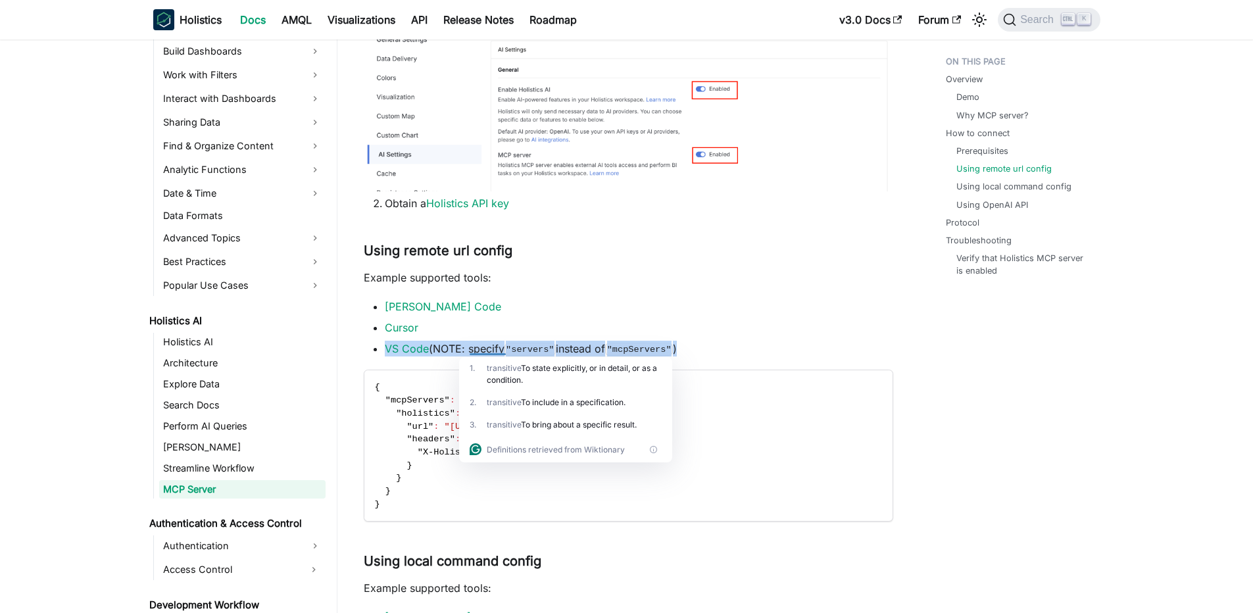
click at [481, 342] on li "VS Code (NOTE: specify "servers" instead of "mcpServers" )" at bounding box center [639, 349] width 508 height 16
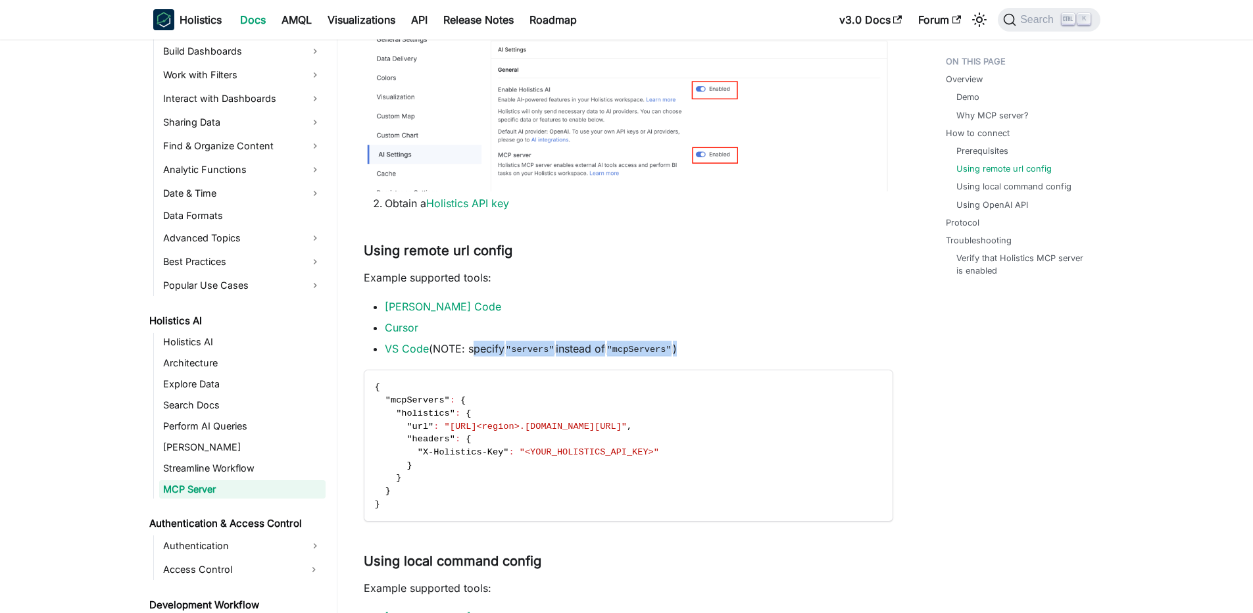
drag, startPoint x: 481, startPoint y: 342, endPoint x: 682, endPoint y: 346, distance: 201.2
click at [682, 346] on li "VS Code (NOTE: specify "servers" instead of "mcpServers" )" at bounding box center [639, 349] width 508 height 16
click at [673, 346] on code ""mcpServers"" at bounding box center [639, 349] width 68 height 13
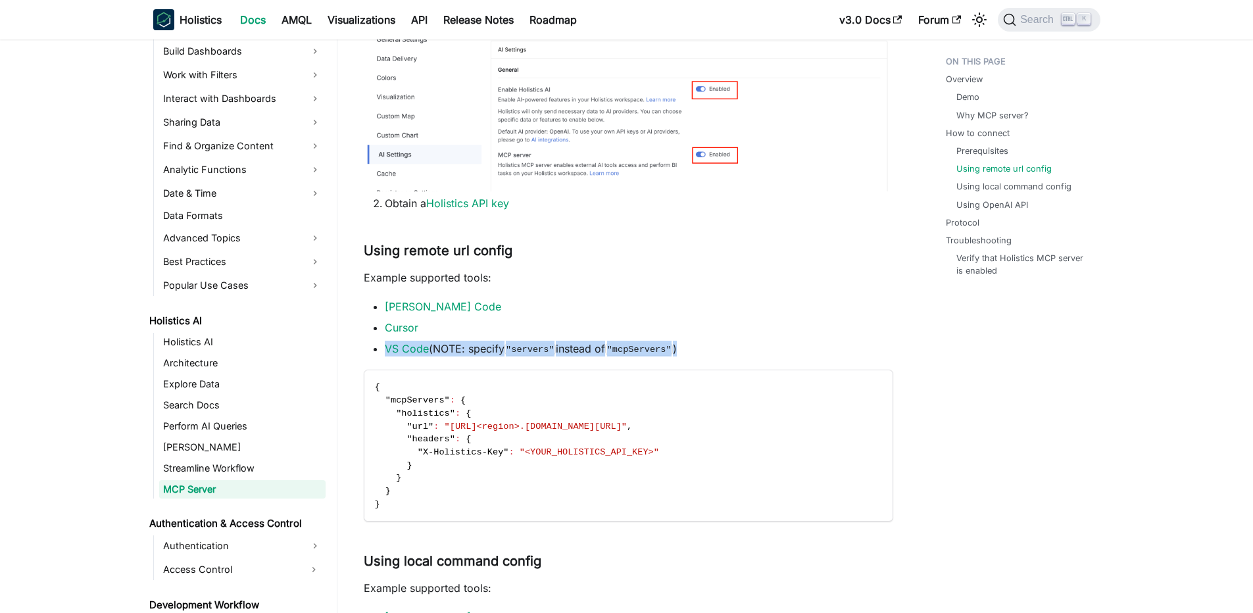
click at [673, 346] on code ""mcpServers"" at bounding box center [639, 349] width 68 height 13
click at [731, 338] on ul "Claude Code Cursor VS Code (NOTE: specify "servers" instead of "mcpServers" )" at bounding box center [628, 328] width 529 height 58
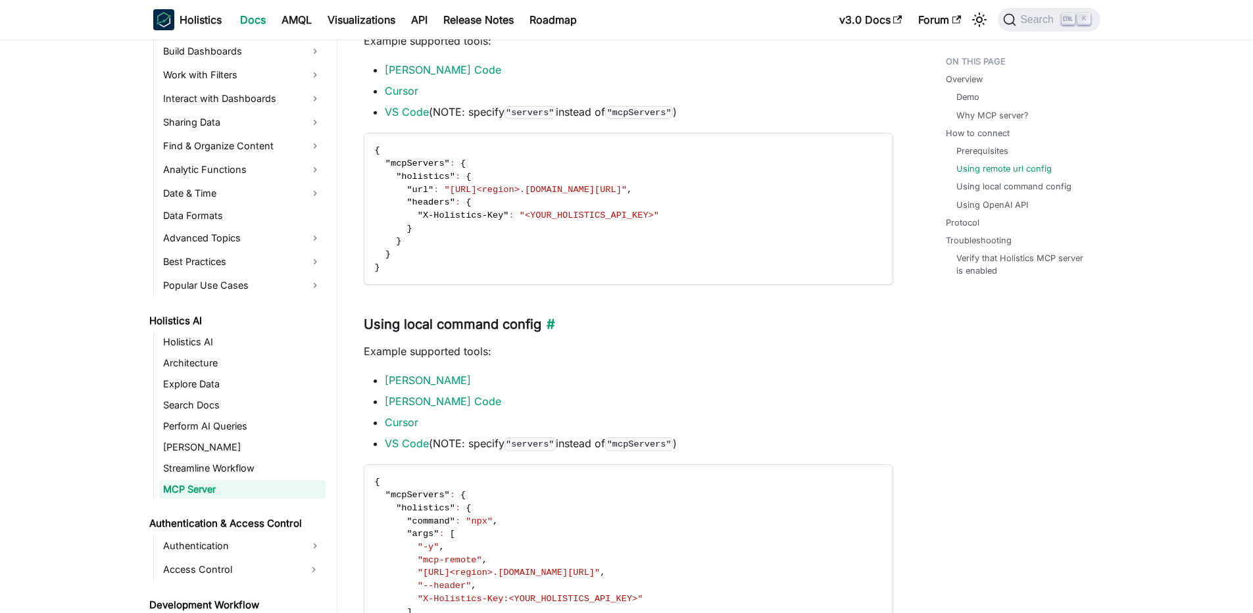
click at [515, 320] on h3 "Using local command config ​" at bounding box center [628, 324] width 529 height 16
click at [806, 322] on h3 "Using local command config ​" at bounding box center [628, 324] width 529 height 16
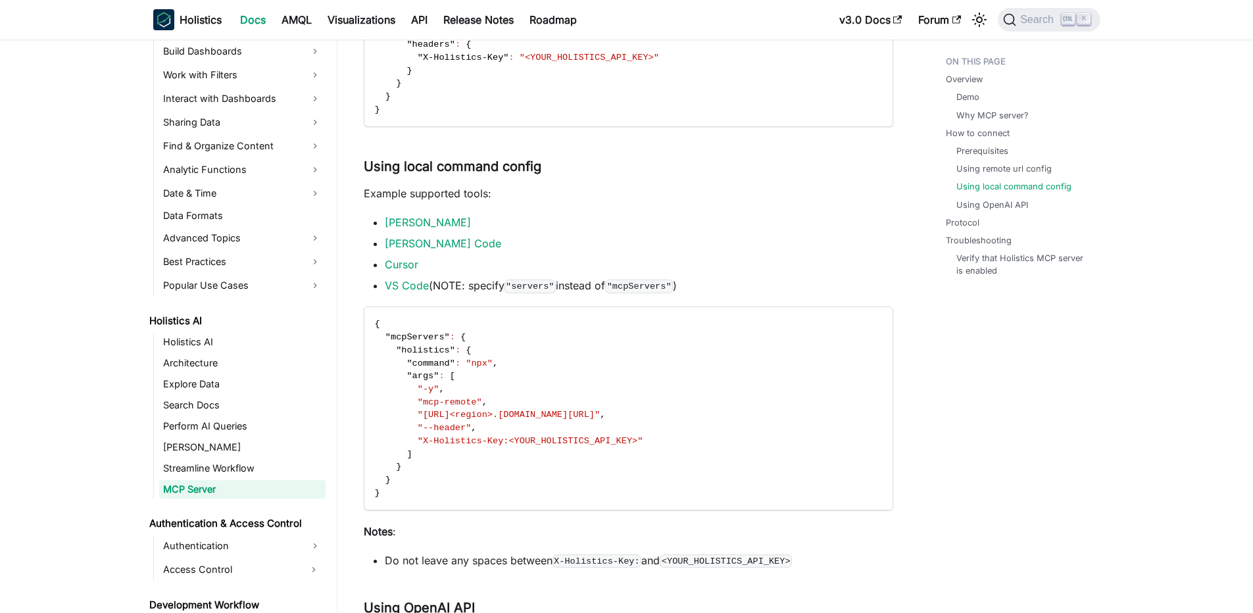
scroll to position [1578, 0]
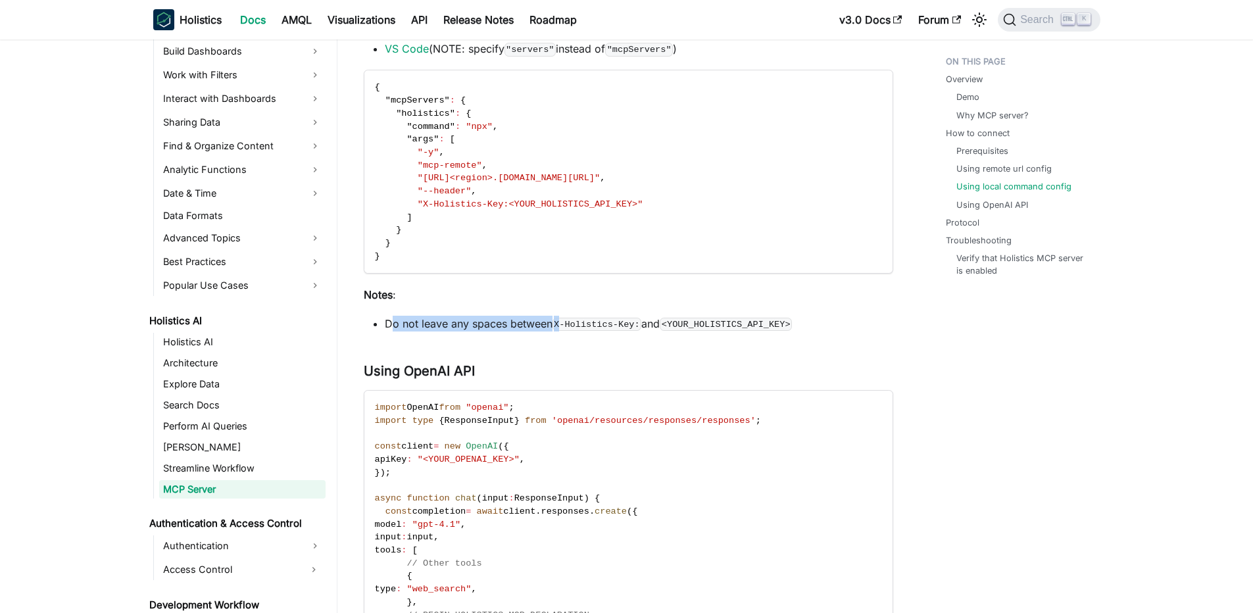
drag, startPoint x: 389, startPoint y: 330, endPoint x: 563, endPoint y: 325, distance: 175.0
click at [563, 325] on li "Do not leave any spaces between X-Holistics-Key: and <YOUR_HOLISTICS_API_KEY>" at bounding box center [639, 324] width 508 height 16
click at [563, 325] on code "X-Holistics-Key:" at bounding box center [596, 324] width 89 height 13
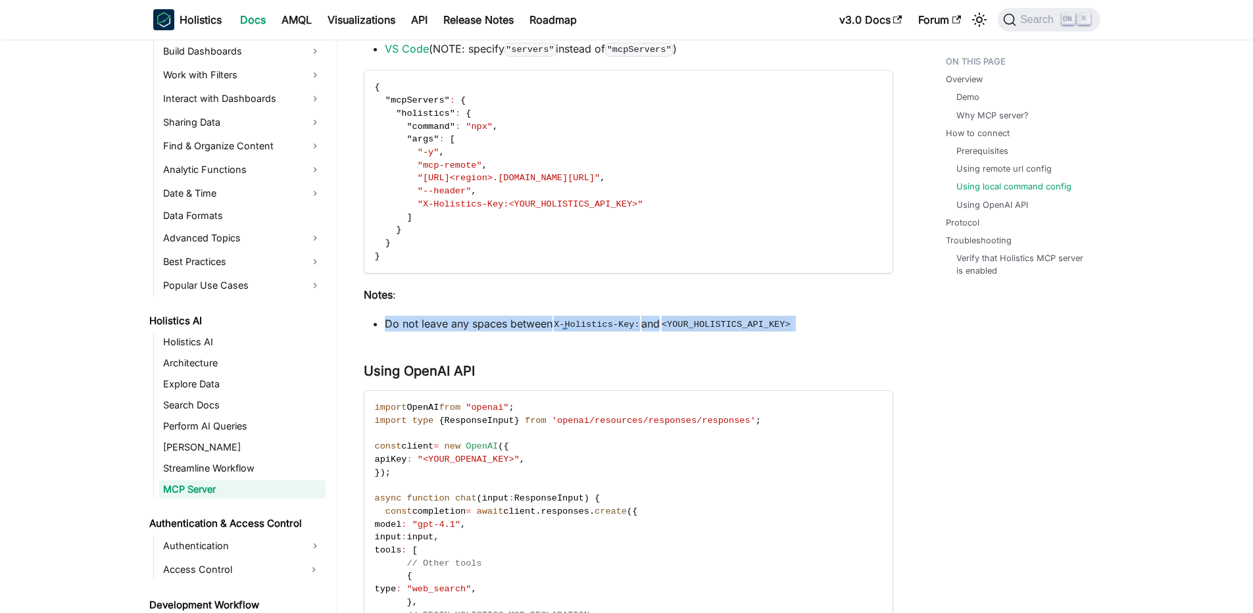
click at [526, 324] on li "Do not leave any spaces between X-Holistics-Key: and <YOUR_HOLISTICS_API_KEY>" at bounding box center [639, 324] width 508 height 16
drag, startPoint x: 464, startPoint y: 323, endPoint x: 674, endPoint y: 323, distance: 210.4
click at [674, 323] on li "Do not leave any spaces between X-Holistics-Key: and <YOUR_HOLISTICS_API_KEY>" at bounding box center [639, 324] width 508 height 16
click at [674, 323] on code "<YOUR_HOLISTICS_API_KEY>" at bounding box center [725, 324] width 132 height 13
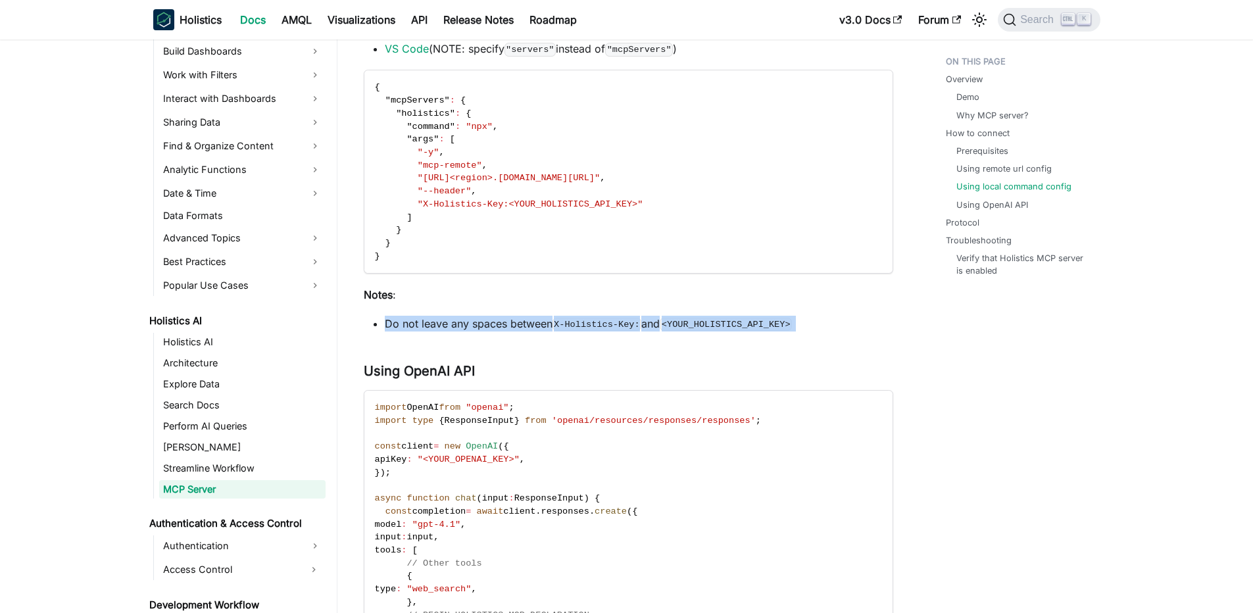
click at [674, 323] on code "<YOUR_HOLISTICS_API_KEY>" at bounding box center [725, 324] width 132 height 13
click at [581, 323] on code "X-Holistics-Key:" at bounding box center [596, 324] width 89 height 13
click at [533, 325] on li "Do not leave any spaces between X-Holistics-Key: and <YOUR_HOLISTICS_API_KEY>" at bounding box center [639, 324] width 508 height 16
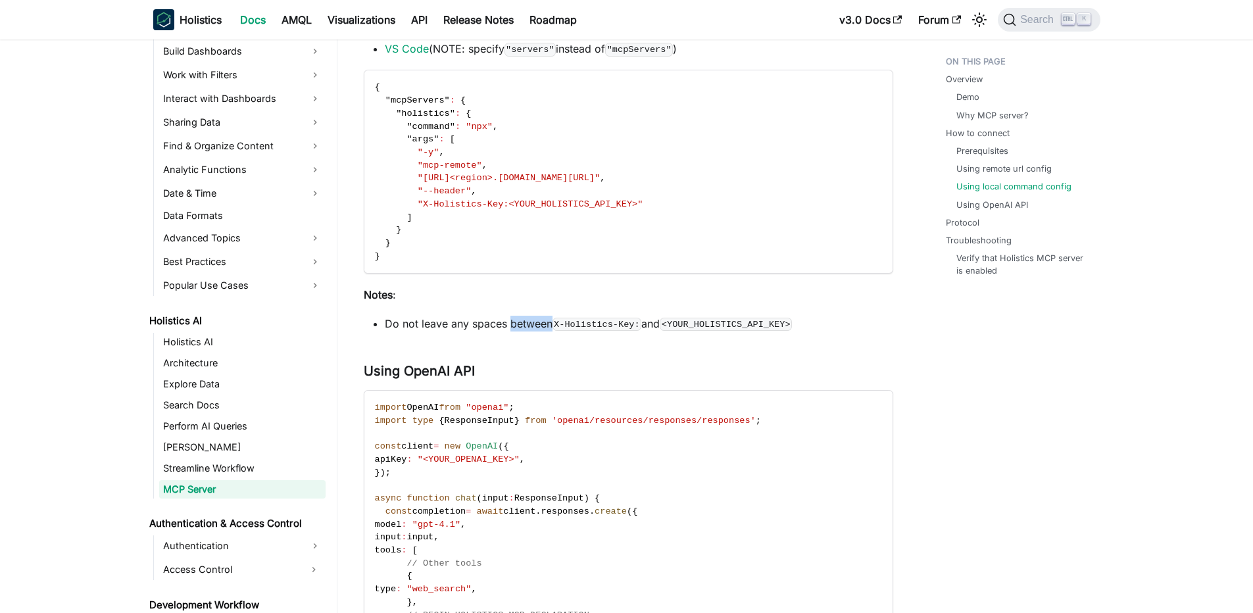
click at [533, 325] on li "Do not leave any spaces between X-Holistics-Key: and <YOUR_HOLISTICS_API_KEY>" at bounding box center [639, 324] width 508 height 16
click at [493, 324] on li "Do not leave any spaces between X-Holistics-Key: and <YOUR_HOLISTICS_API_KEY>" at bounding box center [639, 324] width 508 height 16
click at [433, 370] on h3 "Using OpenAI API ​" at bounding box center [628, 371] width 529 height 16
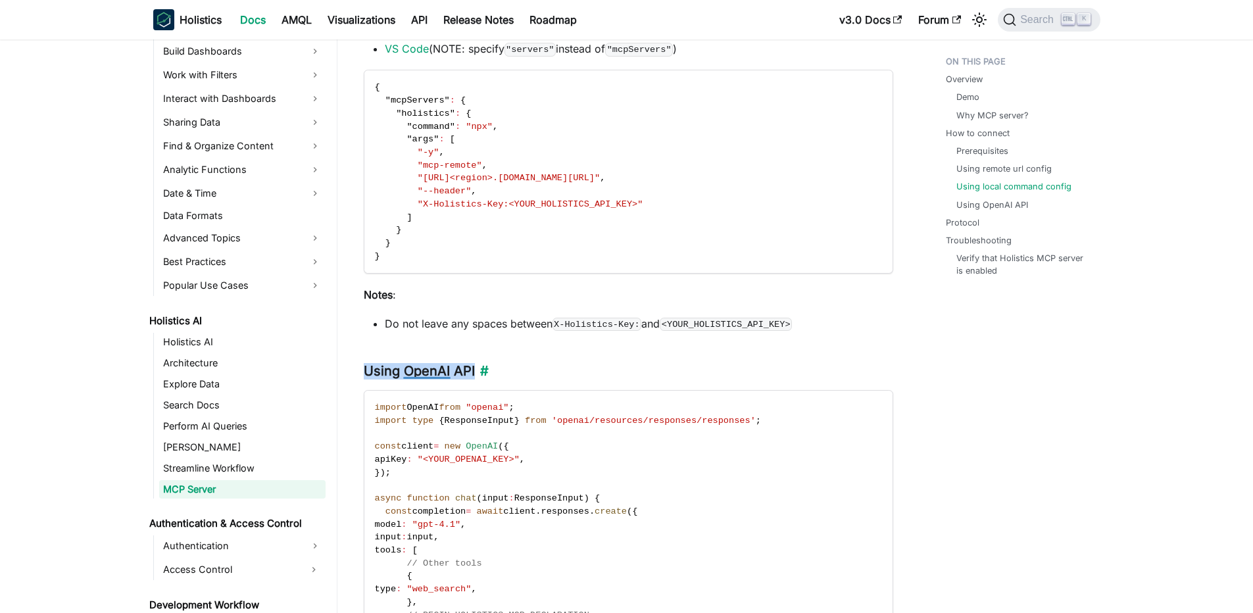
click at [433, 370] on h3 "Using OpenAI API ​" at bounding box center [628, 371] width 529 height 16
click at [529, 314] on div "Holistics MCP Server Overview ​ Holistics provides an MCP server that lets your…" at bounding box center [628, 232] width 529 height 3464
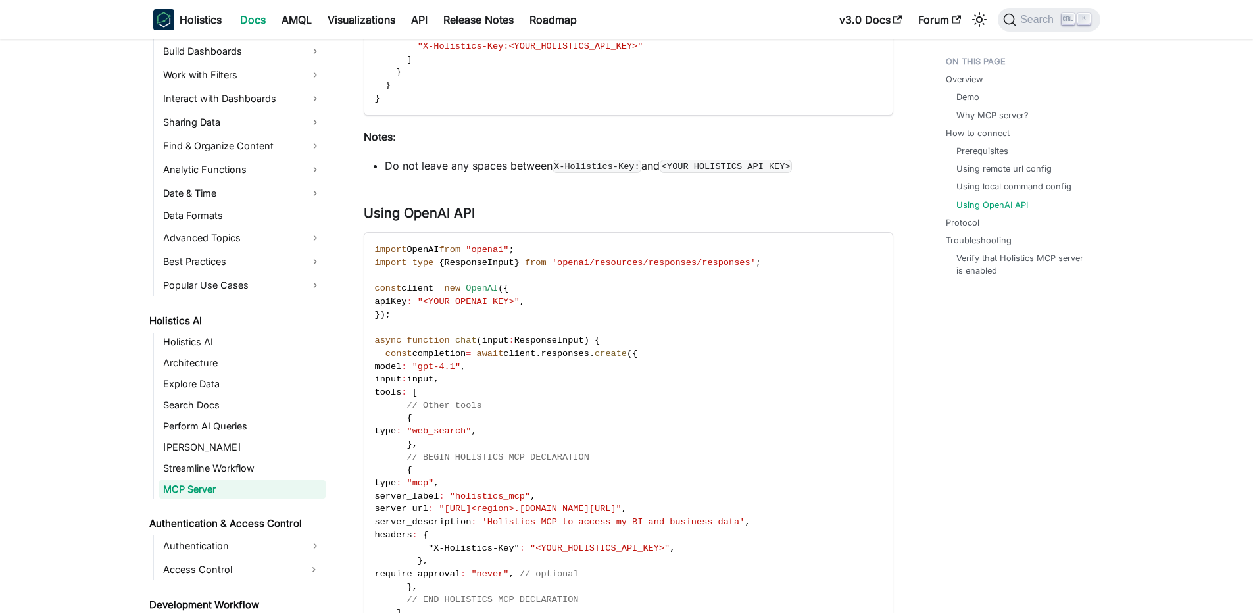
scroll to position [1894, 0]
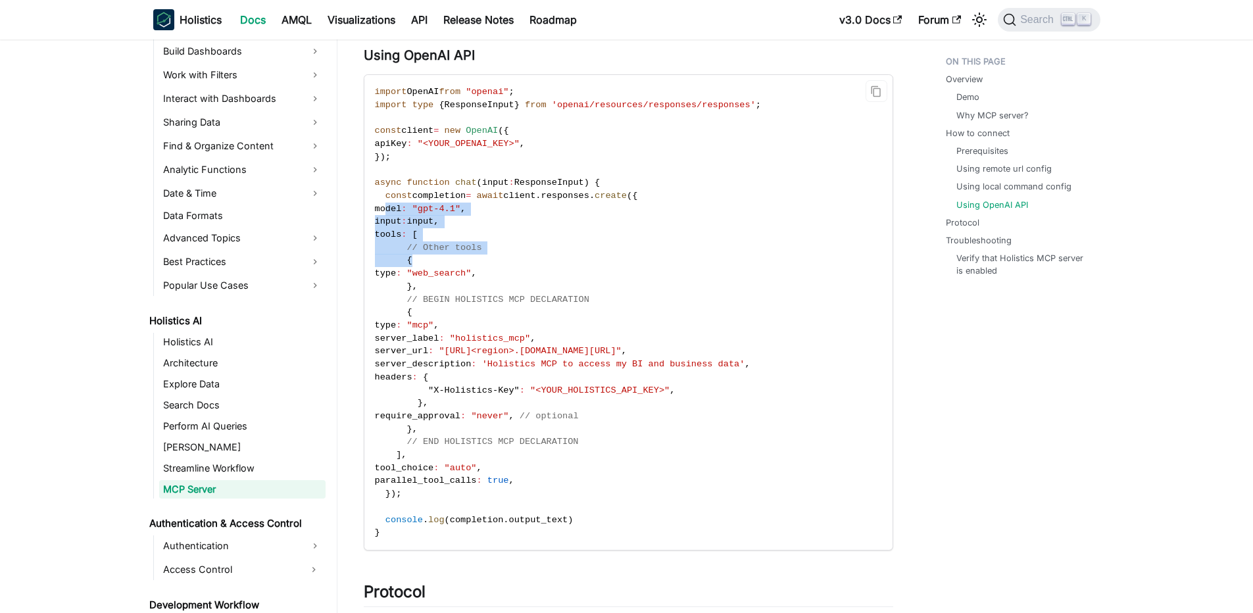
drag, startPoint x: 387, startPoint y: 208, endPoint x: 524, endPoint y: 263, distance: 147.9
click at [524, 263] on code "import OpenAI from "openai" ; import type { ResponseInput } from 'openai/resour…" at bounding box center [627, 312] width 526 height 475
click at [524, 264] on code "import OpenAI from "openai" ; import type { ResponseInput } from 'openai/resour…" at bounding box center [627, 312] width 526 height 475
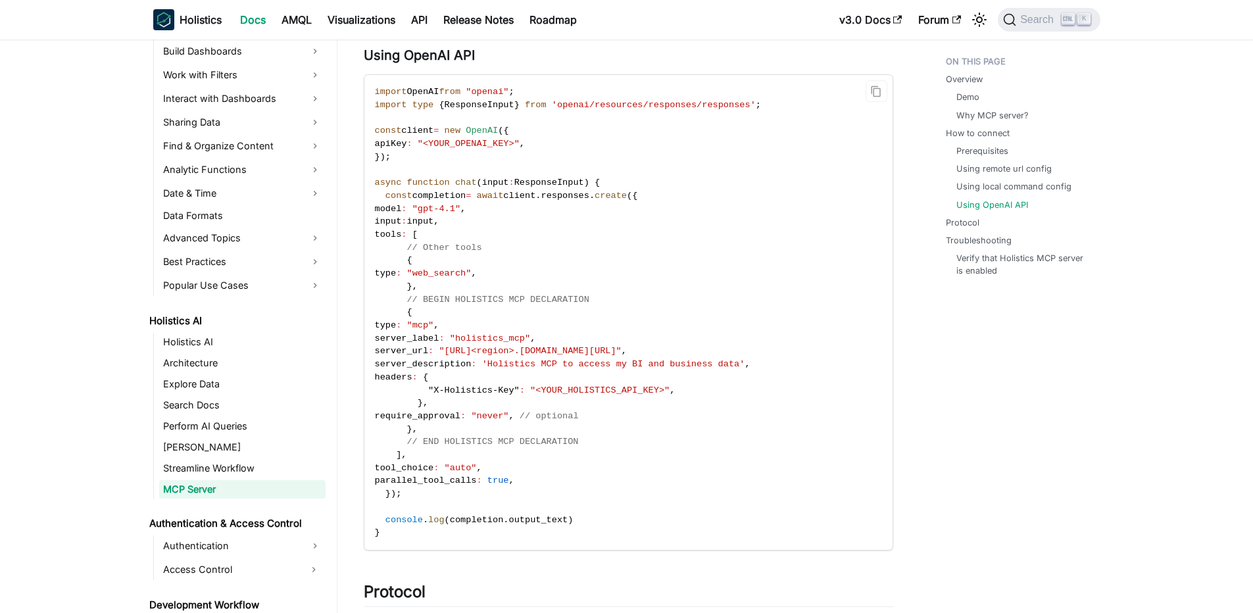
click at [513, 247] on code "import OpenAI from "openai" ; import type { ResponseInput } from 'openai/resour…" at bounding box center [627, 312] width 526 height 475
click at [546, 202] on code "import OpenAI from "openai" ; import type { ResponseInput } from 'openai/resour…" at bounding box center [627, 312] width 526 height 475
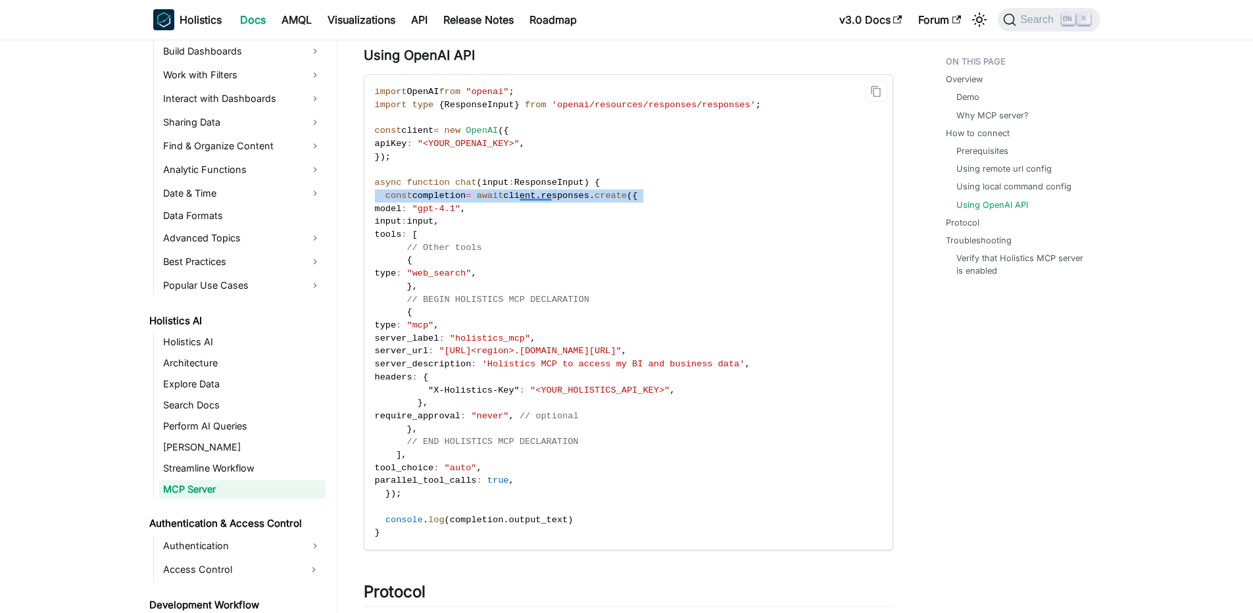
click at [546, 202] on code "import OpenAI from "openai" ; import type { ResponseInput } from 'openai/resour…" at bounding box center [627, 312] width 526 height 475
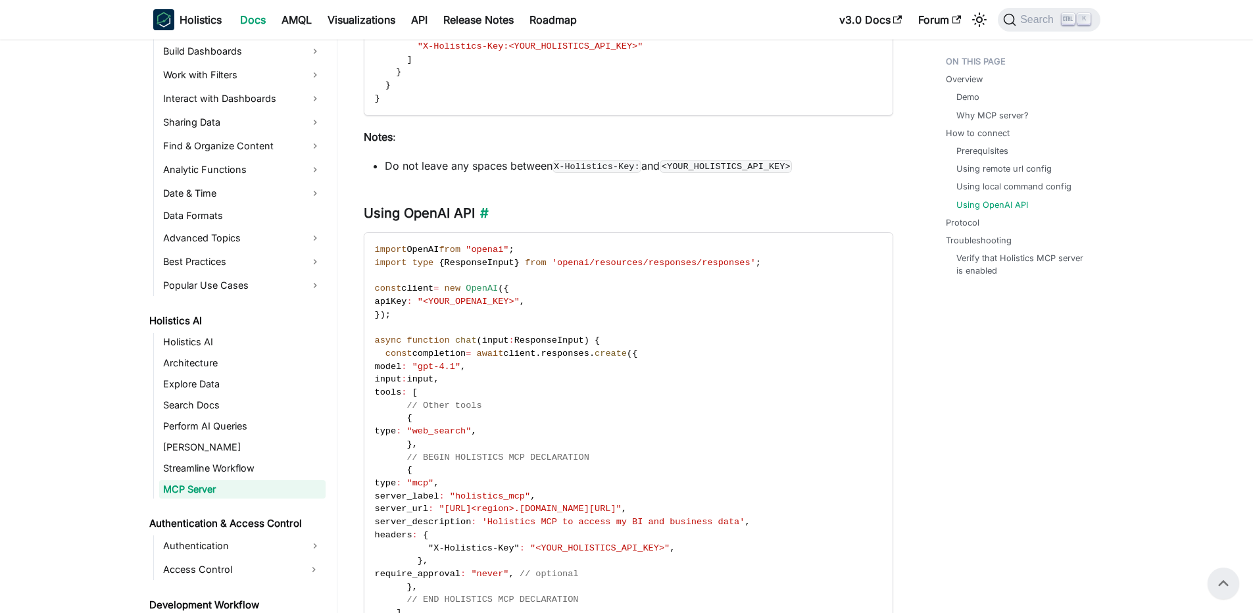
click at [460, 219] on h3 "Using OpenAI API ​" at bounding box center [628, 213] width 529 height 16
click at [454, 222] on div "Holistics MCP Server Overview ​ Holistics provides an MCP server that lets your…" at bounding box center [628, 74] width 529 height 3464
click at [517, 368] on code "import OpenAI from "openai" ; import type { ResponseInput } from 'openai/resour…" at bounding box center [627, 470] width 526 height 475
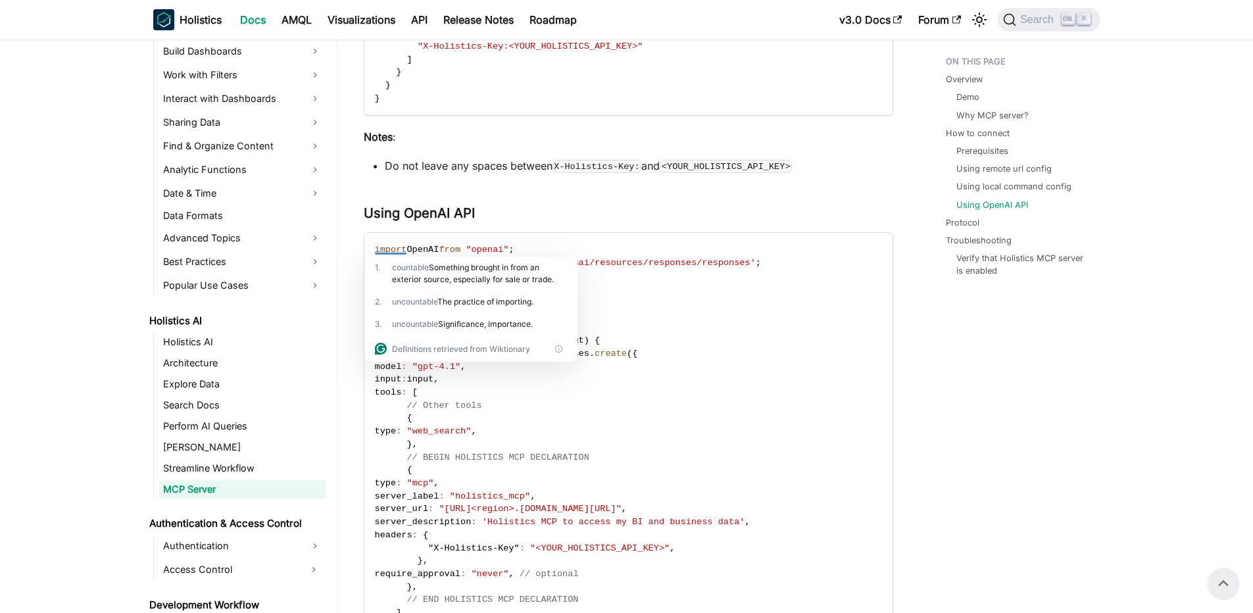
click at [537, 351] on div "Definitions retrieved from Wiktionary" at bounding box center [458, 349] width 167 height 14
click at [536, 393] on code "import OpenAI from "openai" ; import type { ResponseInput } from 'openai/resour…" at bounding box center [627, 470] width 526 height 475
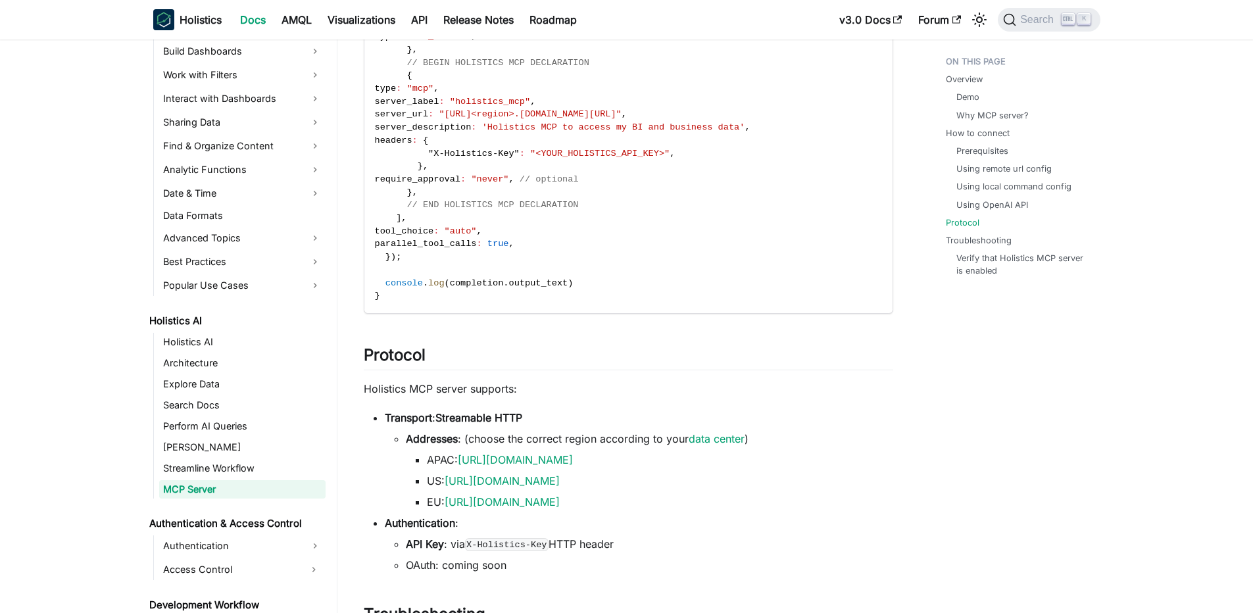
scroll to position [2209, 0]
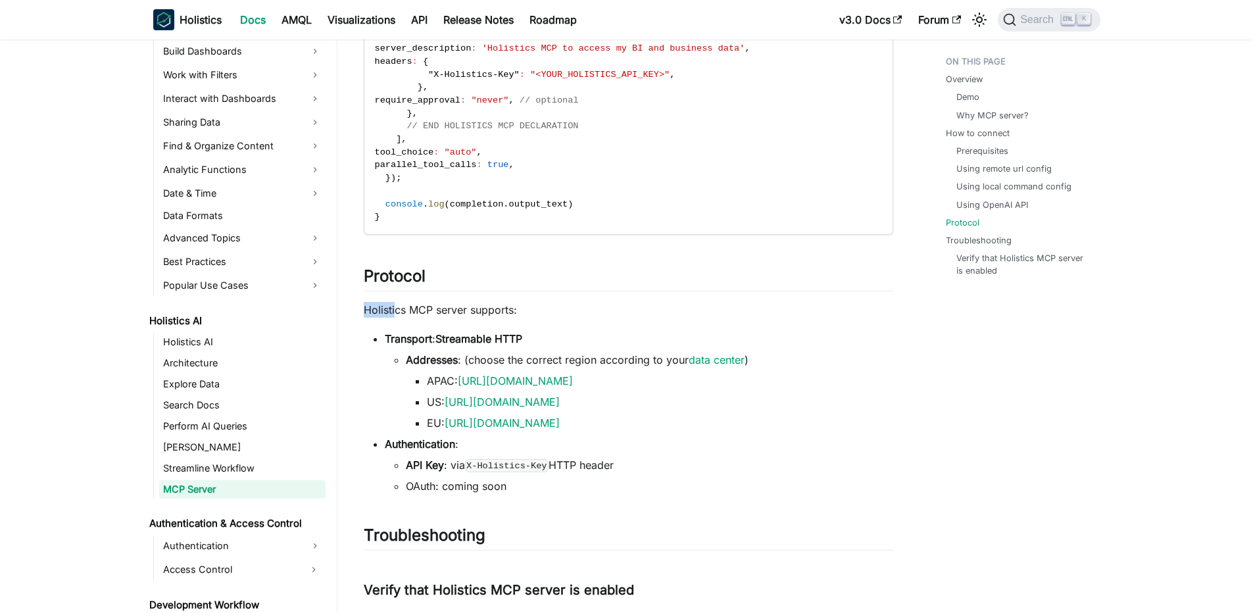
drag, startPoint x: 394, startPoint y: 308, endPoint x: 588, endPoint y: 301, distance: 194.1
click at [588, 302] on p "Holistics MCP server supports:" at bounding box center [628, 310] width 529 height 16
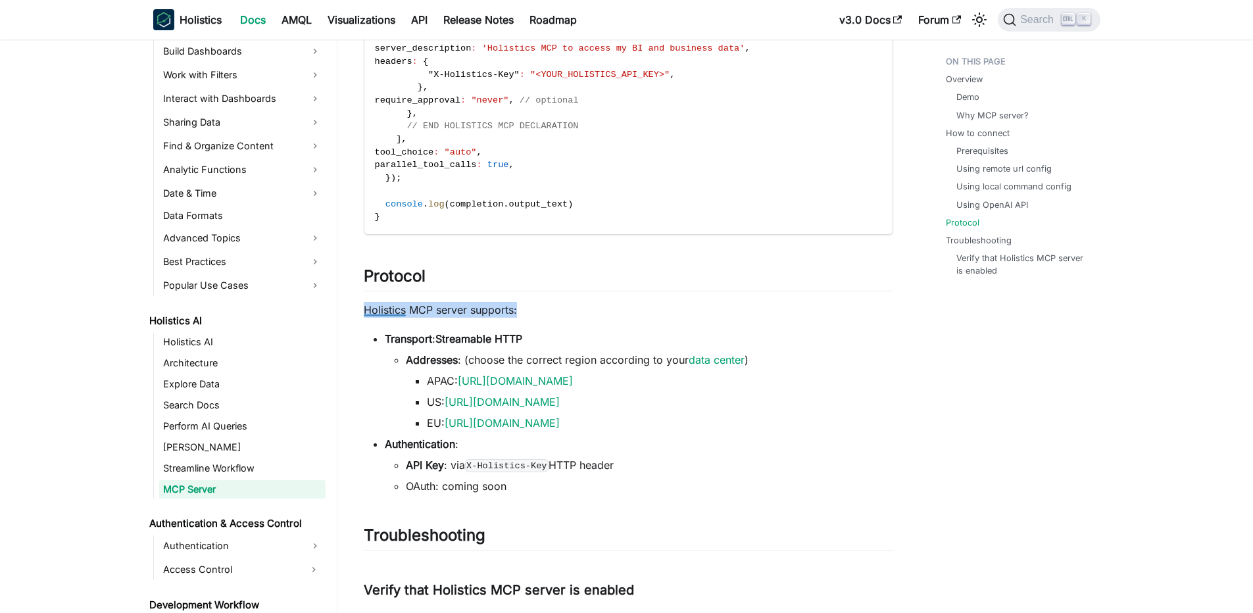
click at [559, 314] on p "Holistics MCP server supports:" at bounding box center [628, 310] width 529 height 16
click at [507, 338] on strong "Streamable HTTP" at bounding box center [478, 338] width 87 height 13
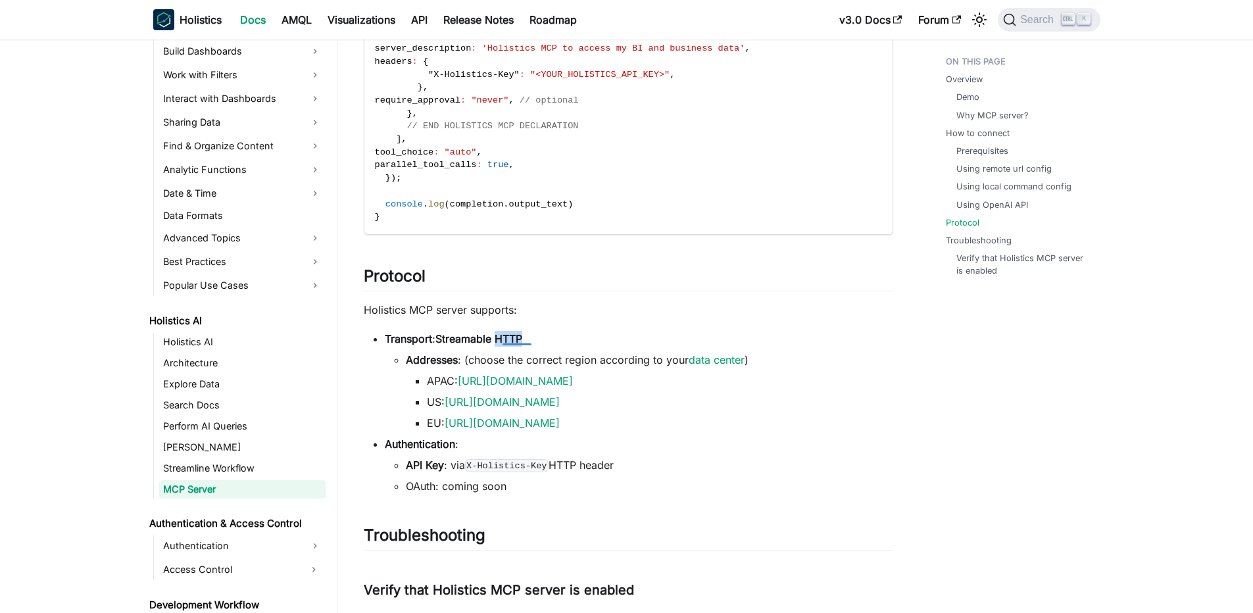
click at [507, 338] on strong "Streamable HTTP" at bounding box center [478, 338] width 87 height 13
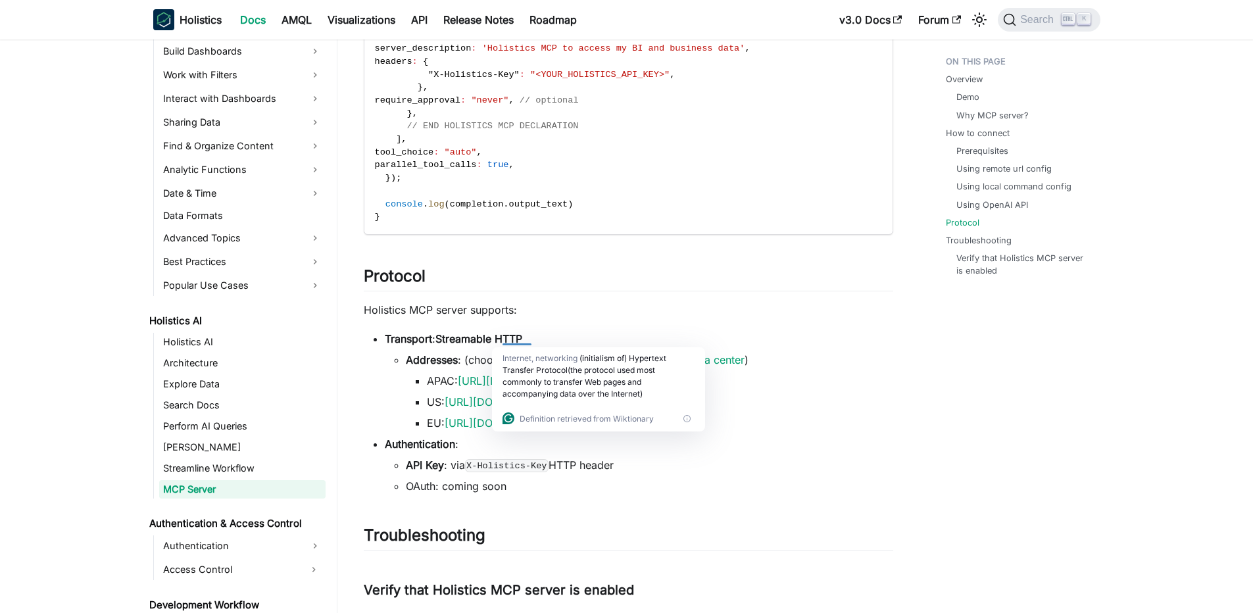
click at [596, 335] on li "Transport : Streamable HTTP Addresses : (choose the correct region according to…" at bounding box center [639, 381] width 508 height 100
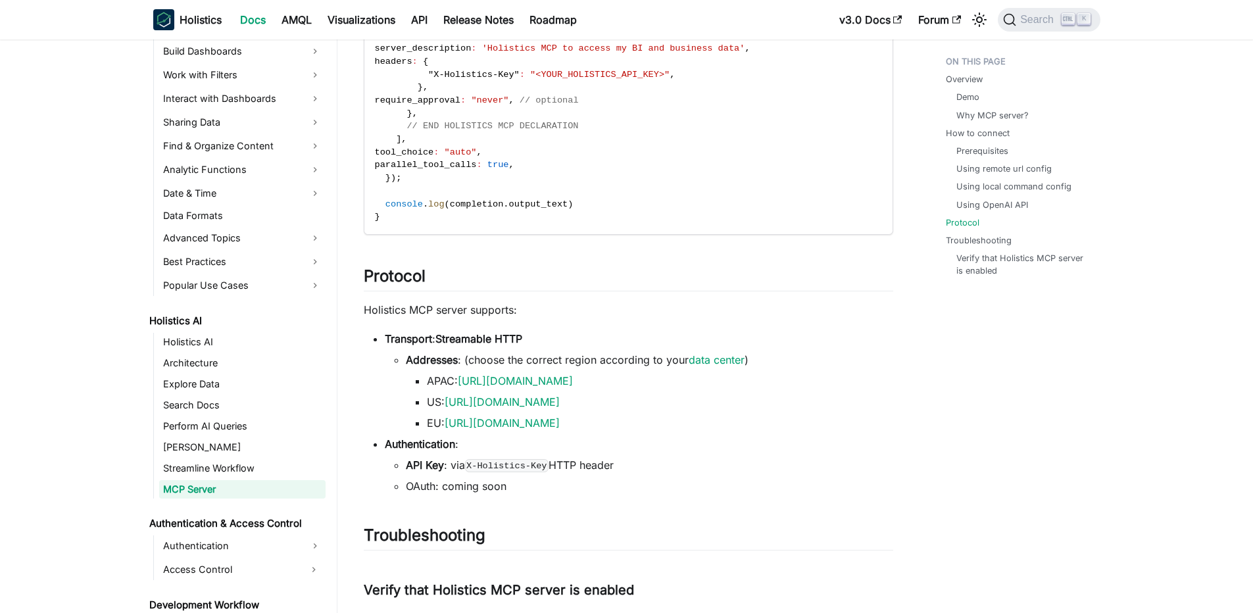
click at [641, 312] on p "Holistics MCP server supports:" at bounding box center [628, 310] width 529 height 16
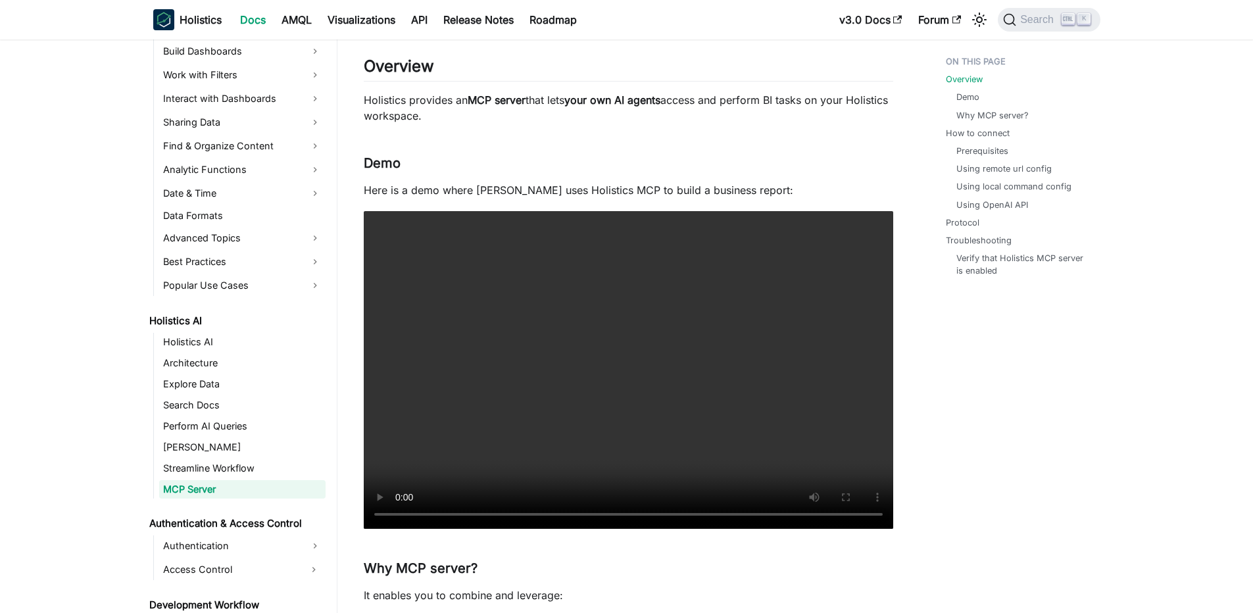
scroll to position [0, 0]
